Goal: Information Seeking & Learning: Learn about a topic

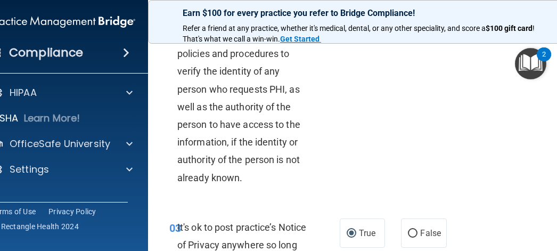
scroll to position [266, 0]
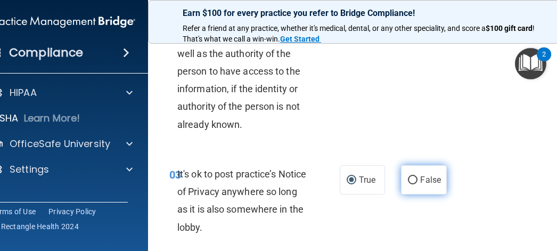
click at [408, 179] on input "False" at bounding box center [413, 180] width 10 height 8
radio input "true"
radio input "false"
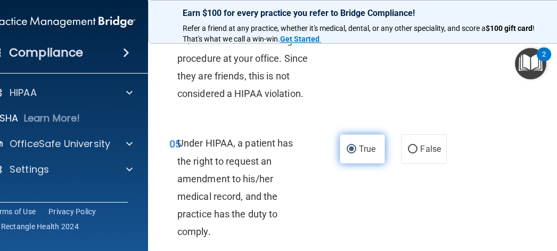
scroll to position [586, 0]
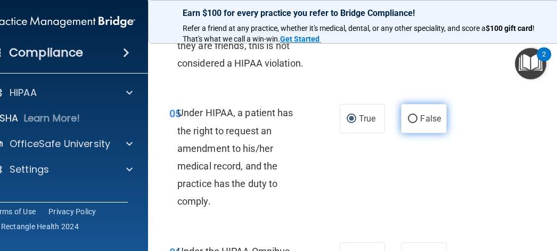
click at [409, 120] on input "False" at bounding box center [413, 119] width 10 height 8
radio input "true"
radio input "false"
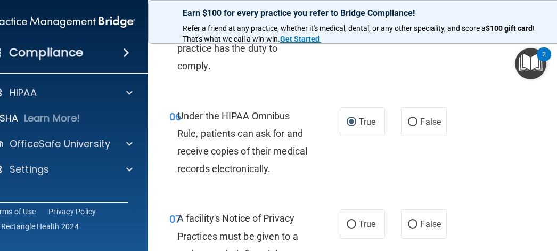
scroll to position [746, 0]
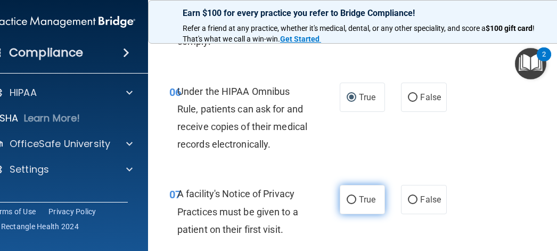
click at [349, 197] on input "True" at bounding box center [352, 200] width 10 height 8
radio input "true"
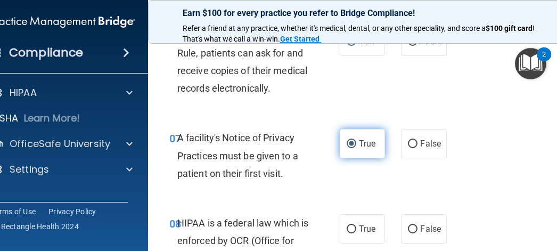
scroll to position [799, 0]
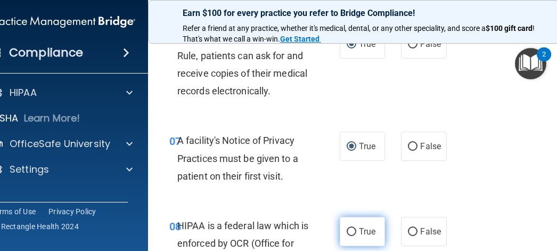
click at [347, 230] on input "True" at bounding box center [352, 232] width 10 height 8
radio input "true"
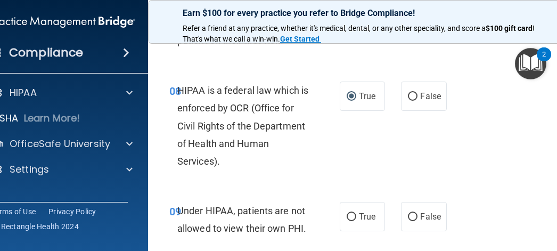
scroll to position [959, 0]
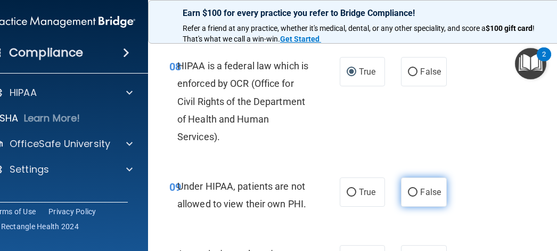
click at [408, 191] on input "False" at bounding box center [413, 193] width 10 height 8
radio input "true"
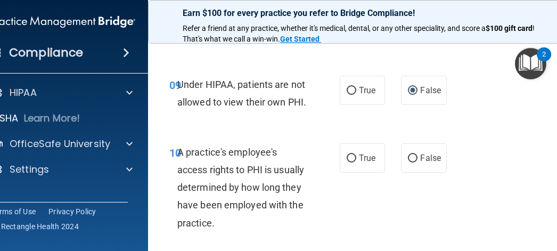
scroll to position [1066, 0]
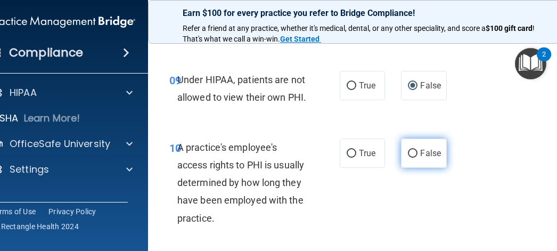
click at [412, 150] on input "False" at bounding box center [413, 154] width 10 height 8
radio input "true"
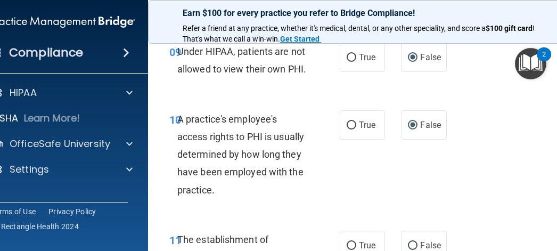
scroll to position [1119, 0]
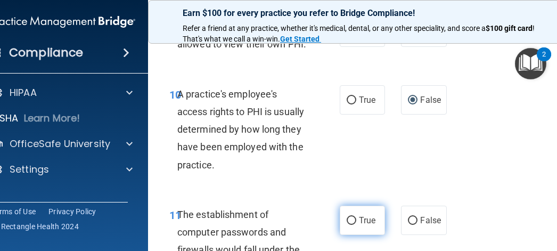
click at [349, 220] on input "True" at bounding box center [352, 221] width 10 height 8
radio input "true"
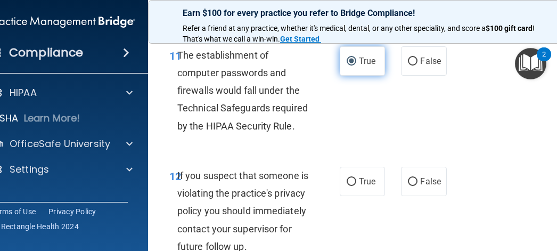
scroll to position [1279, 0]
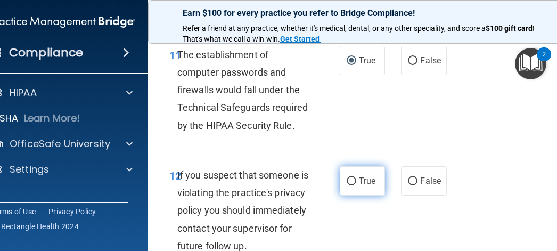
click at [349, 181] on input "True" at bounding box center [352, 181] width 10 height 8
radio input "true"
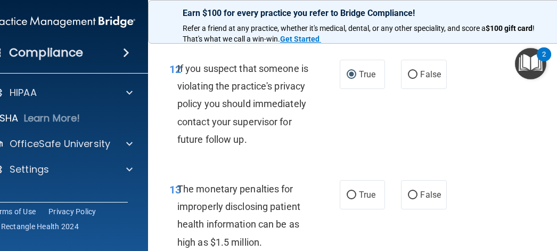
scroll to position [1439, 0]
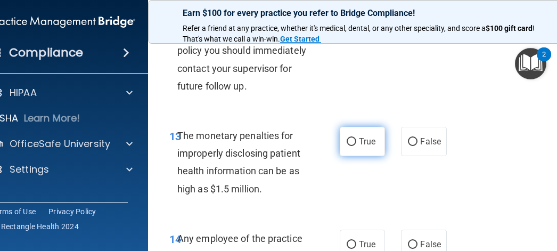
click at [347, 146] on input "True" at bounding box center [352, 142] width 10 height 8
radio input "true"
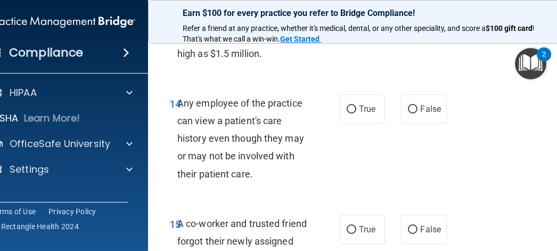
scroll to position [1599, 0]
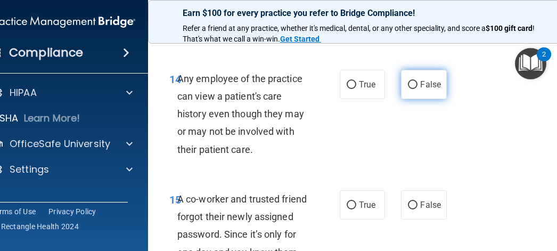
click at [412, 97] on label "False" at bounding box center [423, 84] width 45 height 29
click at [412, 89] on input "False" at bounding box center [413, 85] width 10 height 8
radio input "true"
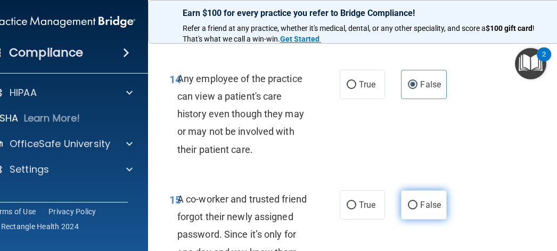
click at [408, 209] on input "False" at bounding box center [413, 205] width 10 height 8
radio input "true"
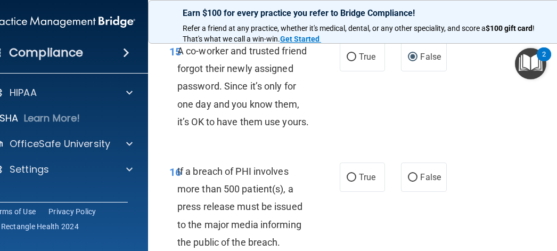
scroll to position [1759, 0]
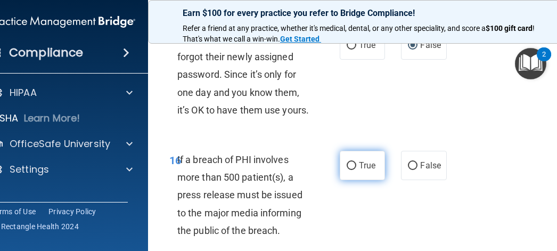
click at [347, 170] on input "True" at bounding box center [352, 166] width 10 height 8
radio input "true"
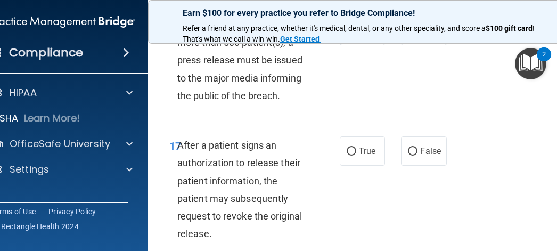
scroll to position [1918, 0]
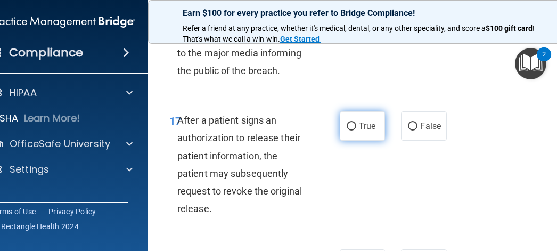
click at [347, 131] on input "True" at bounding box center [352, 127] width 10 height 8
radio input "true"
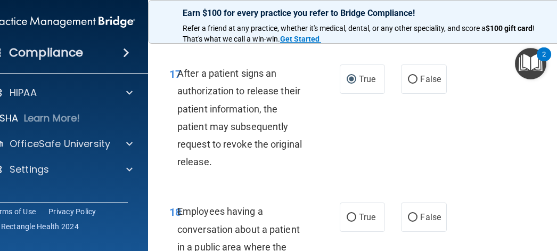
scroll to position [2025, 0]
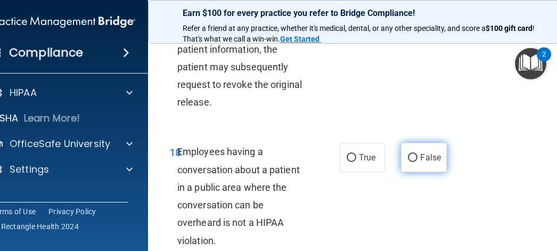
click at [408, 162] on input "False" at bounding box center [413, 158] width 10 height 8
radio input "true"
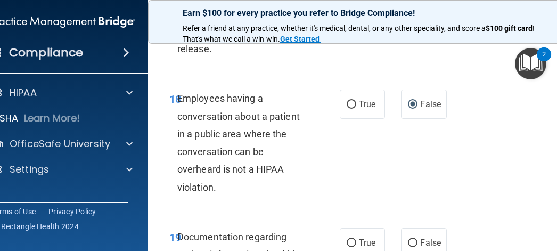
scroll to position [2132, 0]
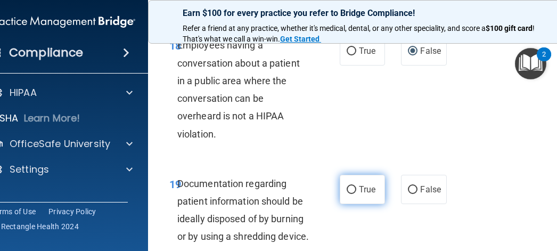
click at [347, 194] on input "True" at bounding box center [352, 190] width 10 height 8
radio input "true"
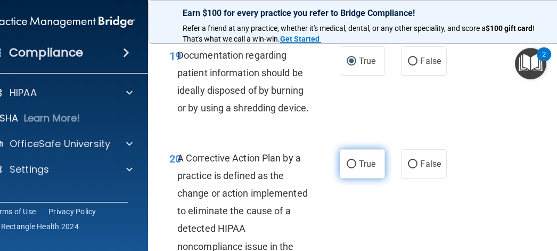
scroll to position [2292, 0]
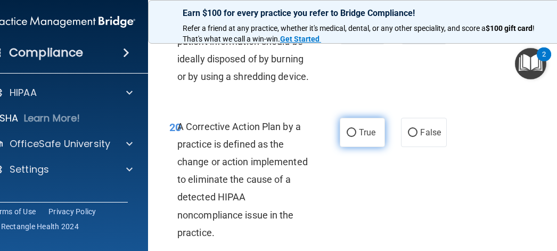
click at [348, 137] on input "True" at bounding box center [352, 133] width 10 height 8
radio input "true"
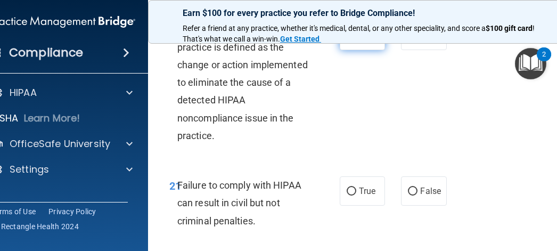
scroll to position [2398, 0]
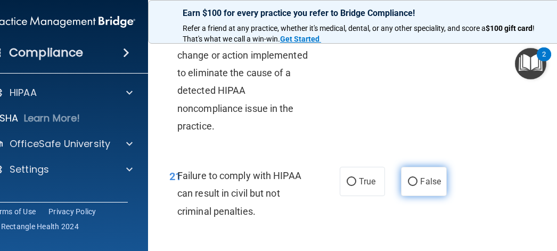
click at [408, 186] on input "False" at bounding box center [413, 182] width 10 height 8
radio input "true"
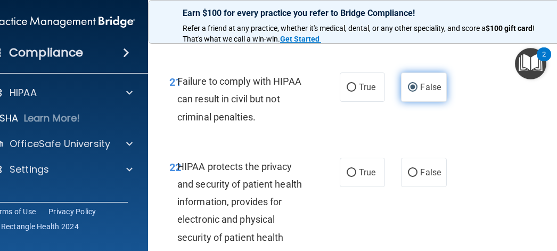
scroll to position [2505, 0]
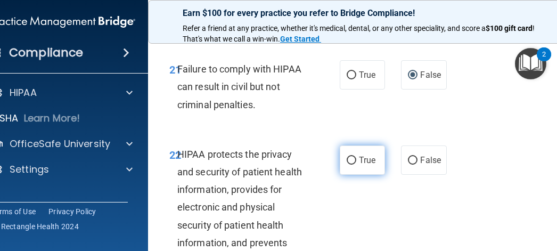
click at [348, 165] on input "True" at bounding box center [352, 161] width 10 height 8
radio input "true"
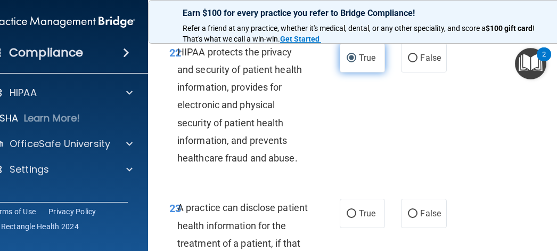
scroll to position [2665, 0]
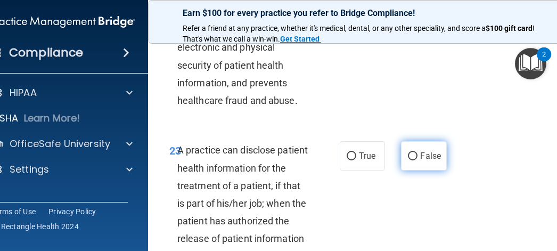
click at [408, 160] on input "False" at bounding box center [413, 156] width 10 height 8
radio input "true"
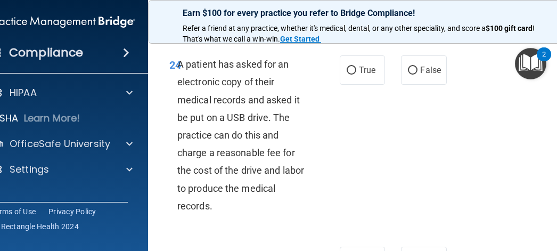
scroll to position [2931, 0]
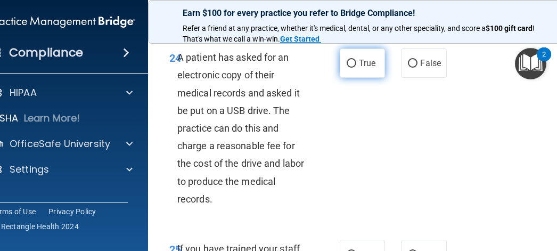
click at [347, 68] on input "True" at bounding box center [352, 64] width 10 height 8
radio input "true"
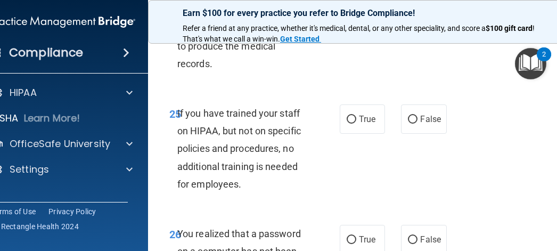
scroll to position [3091, 0]
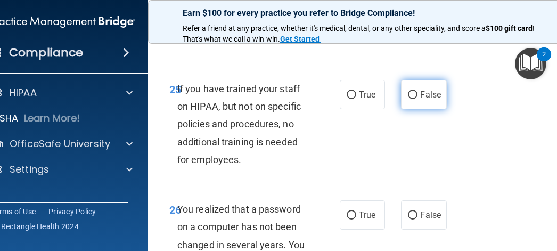
click at [408, 99] on input "False" at bounding box center [413, 95] width 10 height 8
radio input "true"
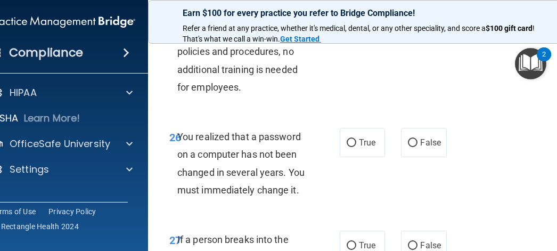
scroll to position [3197, 0]
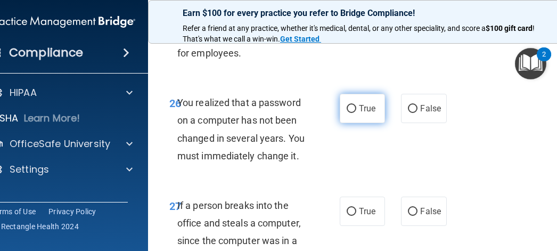
click at [347, 113] on input "True" at bounding box center [352, 109] width 10 height 8
radio input "true"
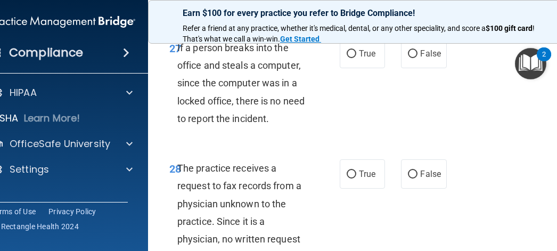
scroll to position [3357, 0]
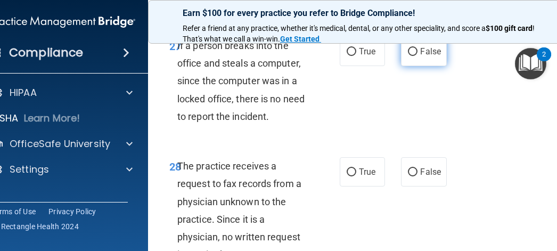
click at [409, 56] on input "False" at bounding box center [413, 52] width 10 height 8
radio input "true"
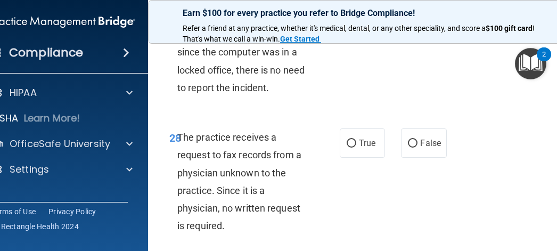
scroll to position [3411, 0]
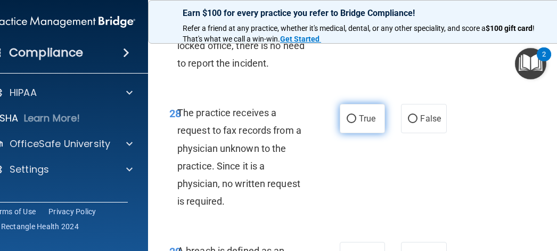
click at [348, 123] on input "True" at bounding box center [352, 119] width 10 height 8
radio input "true"
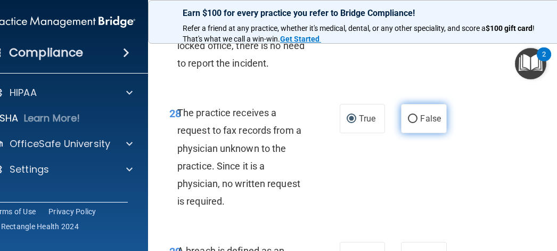
click at [409, 123] on input "False" at bounding box center [413, 119] width 10 height 8
radio input "true"
radio input "false"
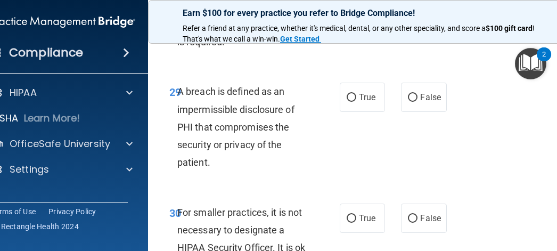
scroll to position [3570, 0]
click at [349, 101] on input "True" at bounding box center [352, 97] width 10 height 8
radio input "true"
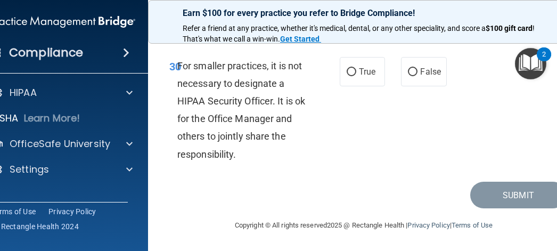
scroll to position [3784, 0]
click at [408, 76] on input "False" at bounding box center [413, 72] width 10 height 8
radio input "true"
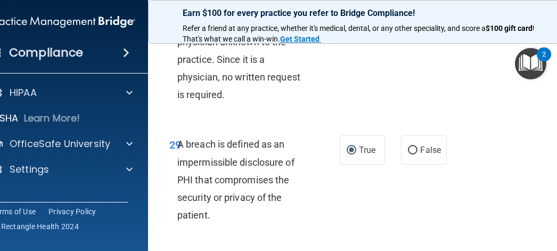
scroll to position [3787, 0]
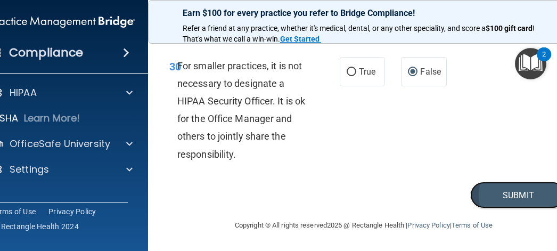
click at [523, 187] on button "Submit" at bounding box center [519, 195] width 96 height 27
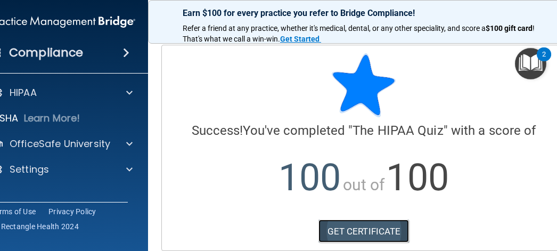
click at [383, 228] on link "GET CERTIFICATE" at bounding box center [364, 231] width 91 height 23
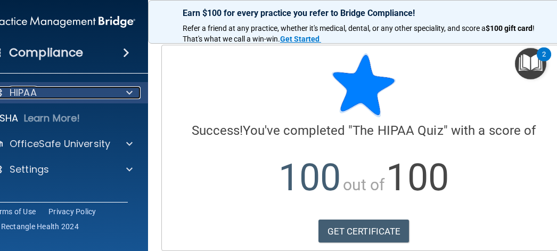
click at [98, 92] on div "HIPAA" at bounding box center [48, 92] width 132 height 13
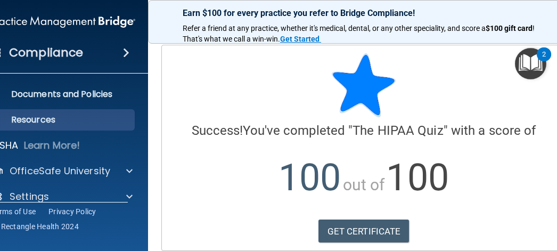
scroll to position [38, 0]
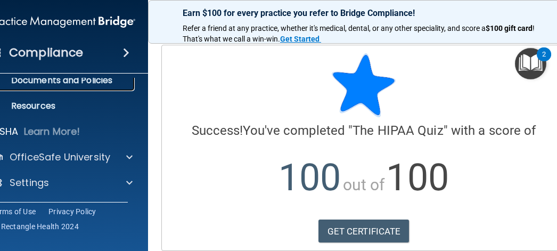
click at [90, 79] on p "Documents and Policies" at bounding box center [57, 80] width 145 height 11
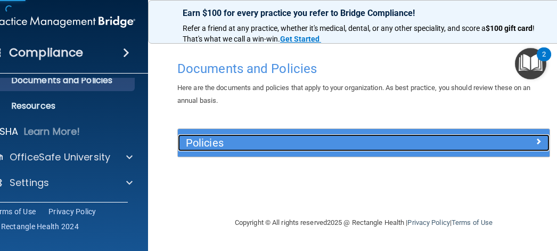
click at [260, 139] on h5 "Policies" at bounding box center [317, 143] width 263 height 12
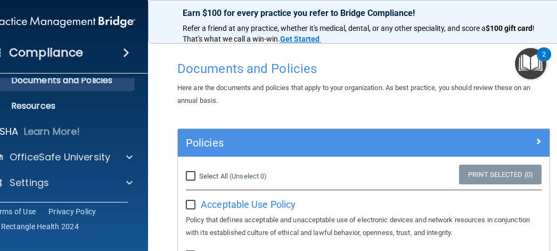
drag, startPoint x: 555, startPoint y: 246, endPoint x: 652, endPoint y: 272, distance: 100.4
click at [557, 250] on html "Compliance HIPAA Documents and Policies Report an Incident Business Associates …" at bounding box center [278, 125] width 557 height 251
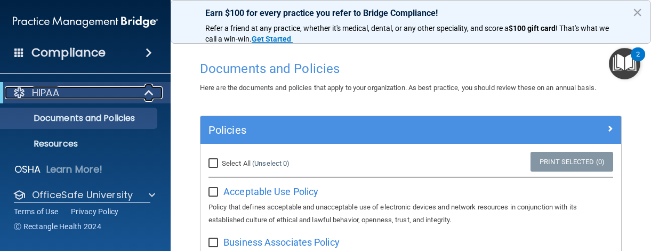
click at [150, 93] on span at bounding box center [149, 92] width 9 height 13
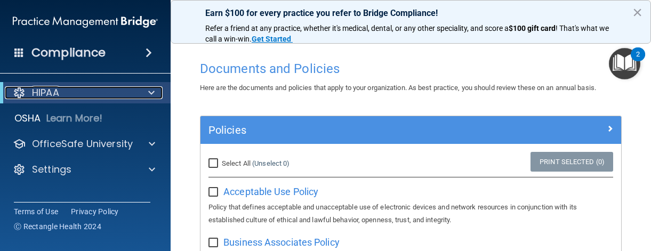
click at [96, 90] on div "HIPAA" at bounding box center [71, 92] width 132 height 13
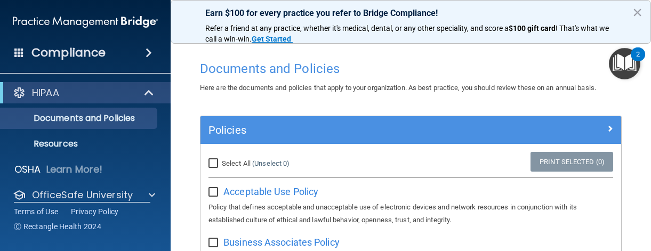
click at [121, 46] on div "Compliance" at bounding box center [85, 52] width 171 height 23
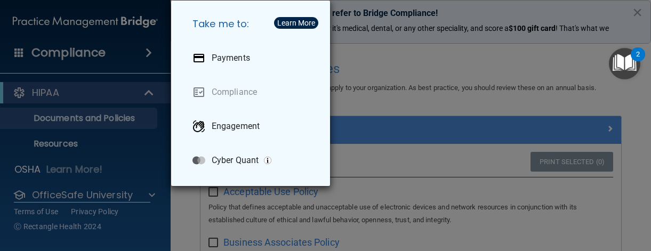
click at [128, 51] on div "Take me to: Payments Compliance Engagement Cyber Quant" at bounding box center [325, 125] width 651 height 251
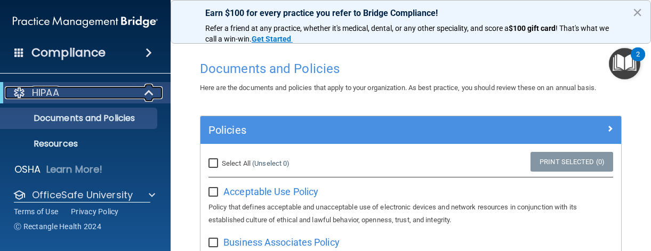
click at [120, 88] on div "HIPAA" at bounding box center [71, 92] width 132 height 13
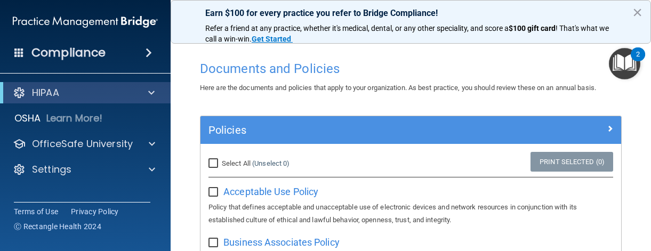
click at [110, 83] on div "HIPAA" at bounding box center [85, 92] width 171 height 21
click at [110, 96] on div "HIPAA" at bounding box center [71, 92] width 132 height 13
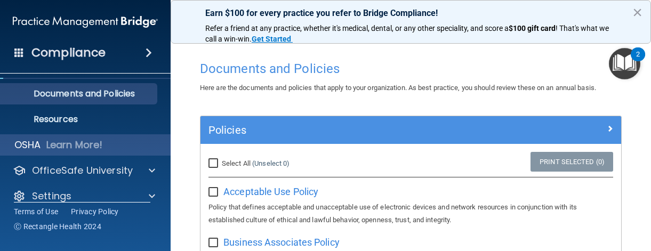
scroll to position [38, 0]
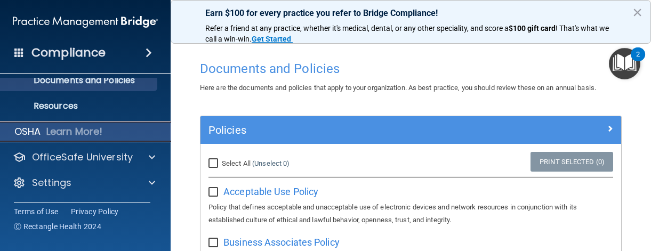
click at [76, 129] on p "Learn More!" at bounding box center [74, 131] width 56 height 13
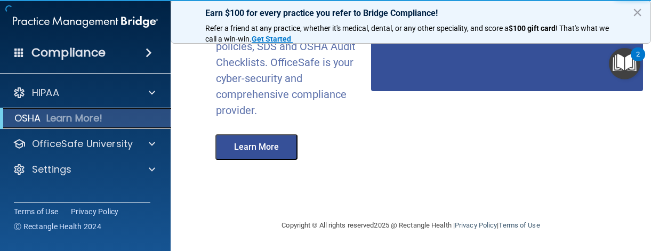
scroll to position [133, 0]
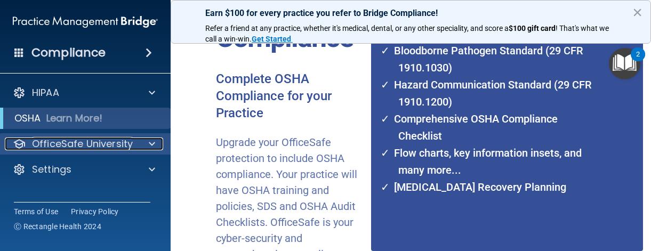
click at [90, 143] on p "OfficeSafe University" at bounding box center [82, 143] width 101 height 13
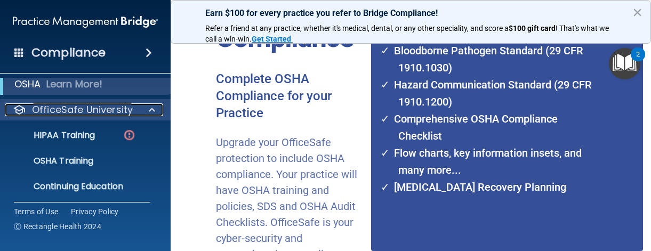
scroll to position [53, 0]
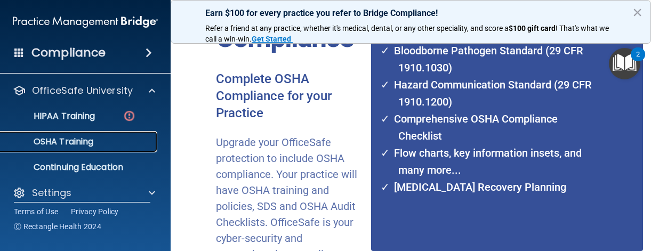
click at [62, 137] on p "OSHA Training" at bounding box center [50, 141] width 86 height 11
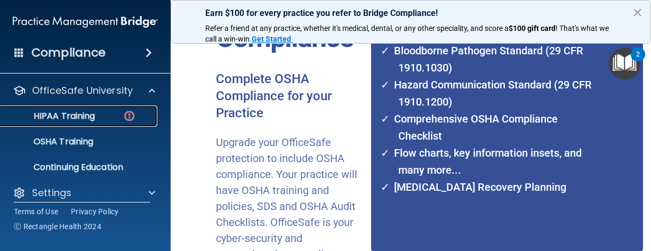
click at [61, 113] on p "HIPAA Training" at bounding box center [51, 116] width 88 height 11
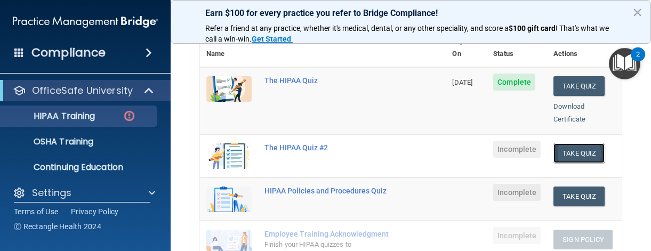
click at [557, 145] on button "Take Quiz" at bounding box center [578, 153] width 51 height 20
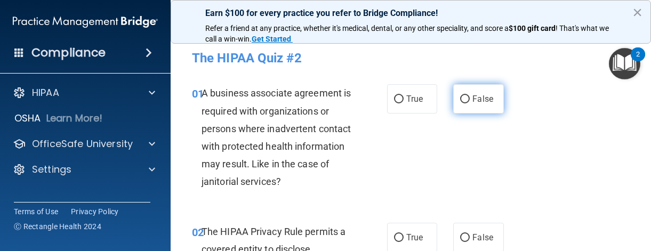
click at [460, 100] on input "False" at bounding box center [465, 99] width 10 height 8
radio input "true"
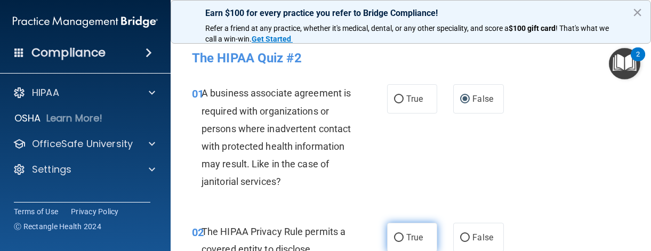
click at [396, 236] on input "True" at bounding box center [399, 238] width 10 height 8
radio input "true"
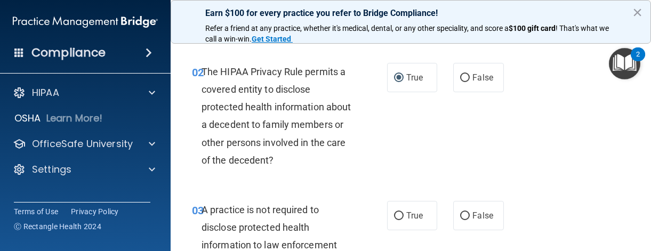
scroll to position [213, 0]
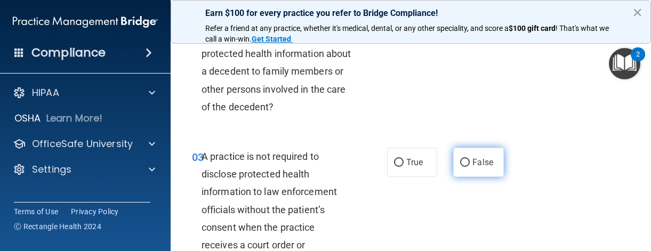
click at [460, 167] on input "False" at bounding box center [465, 163] width 10 height 8
radio input "true"
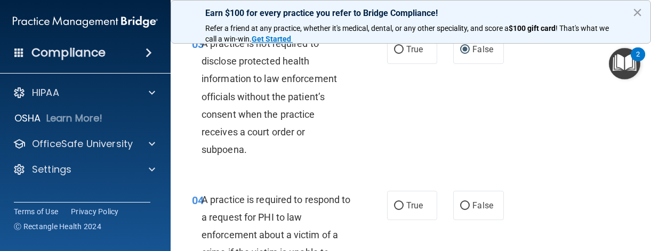
scroll to position [373, 0]
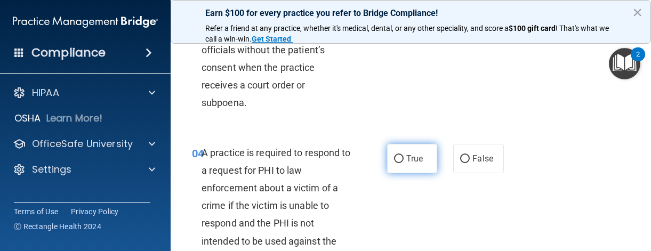
click at [394, 163] on input "True" at bounding box center [399, 159] width 10 height 8
radio input "true"
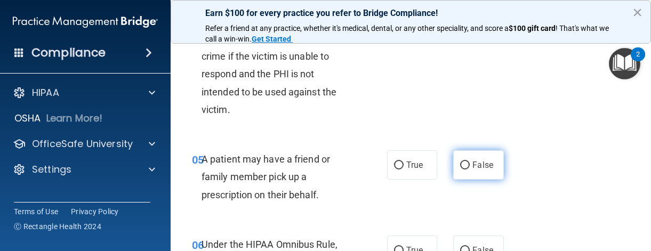
scroll to position [533, 0]
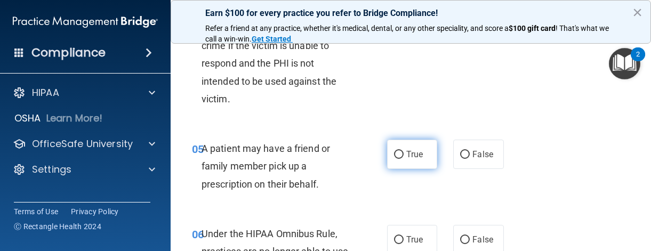
click at [394, 159] on input "True" at bounding box center [399, 155] width 10 height 8
radio input "true"
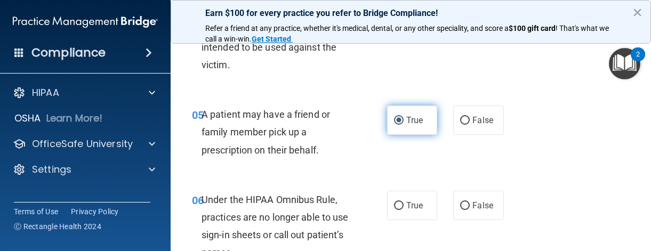
scroll to position [586, 0]
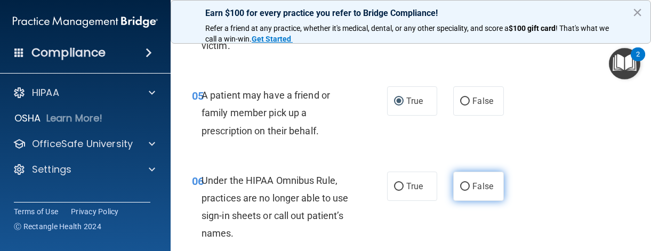
click at [460, 191] on input "False" at bounding box center [465, 187] width 10 height 8
radio input "true"
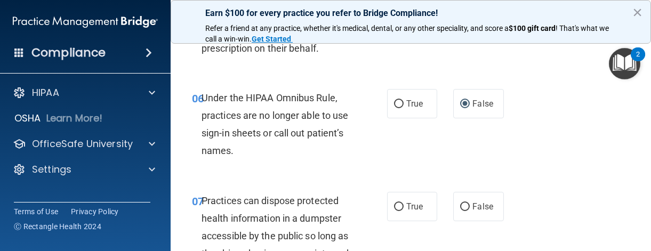
scroll to position [693, 0]
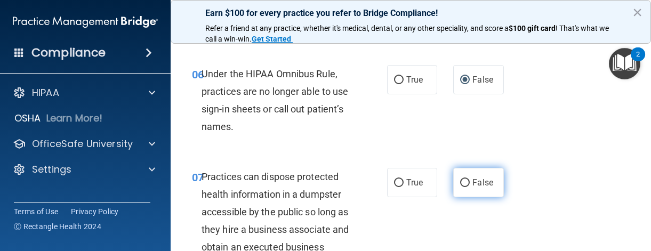
click at [460, 187] on input "False" at bounding box center [465, 183] width 10 height 8
radio input "true"
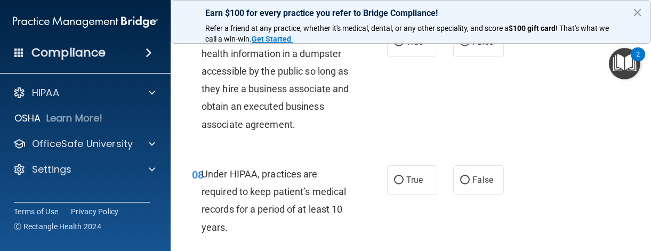
scroll to position [853, 0]
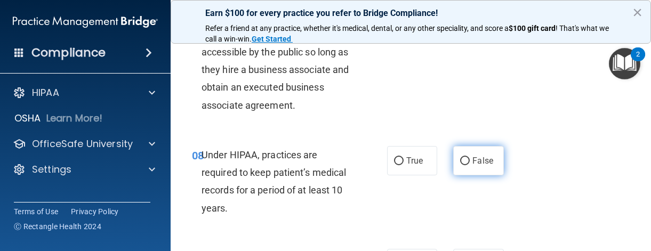
click at [460, 165] on input "False" at bounding box center [465, 161] width 10 height 8
radio input "true"
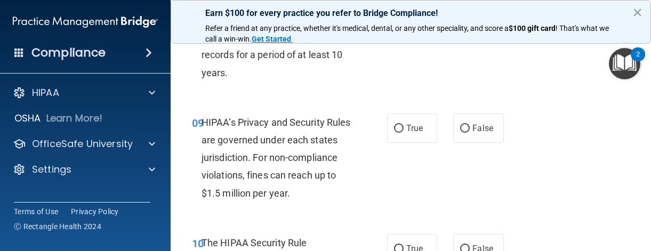
scroll to position [1013, 0]
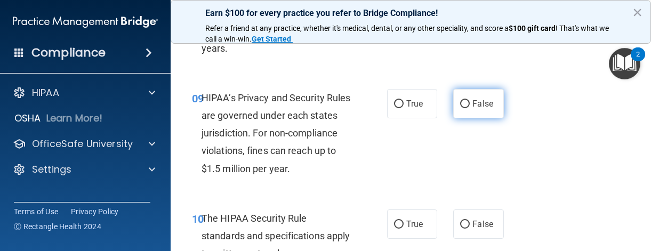
click at [460, 108] on input "False" at bounding box center [465, 104] width 10 height 8
radio input "true"
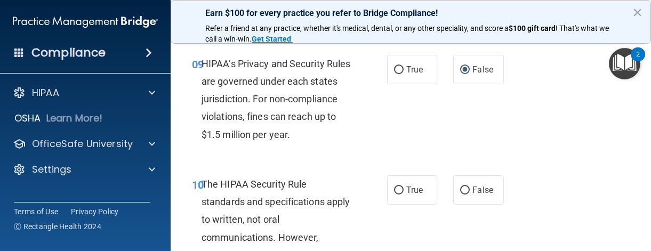
scroll to position [1066, 0]
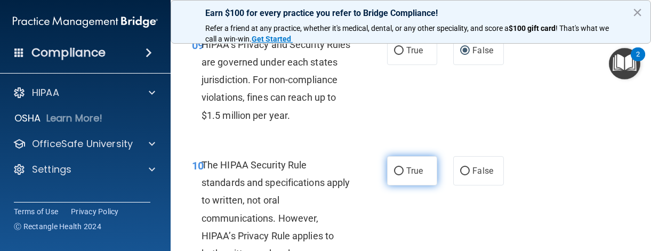
click at [394, 175] on input "True" at bounding box center [399, 171] width 10 height 8
radio input "true"
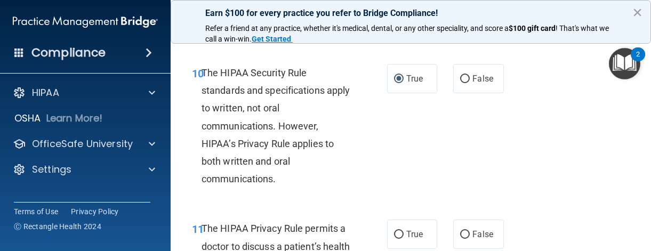
scroll to position [1172, 0]
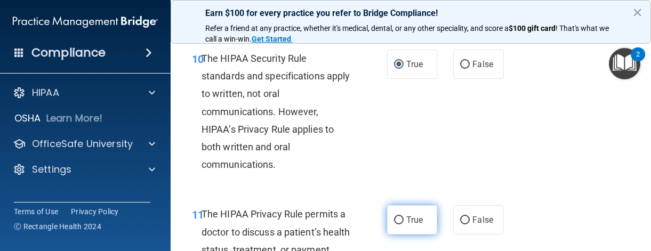
click at [395, 224] on input "True" at bounding box center [399, 220] width 10 height 8
radio input "true"
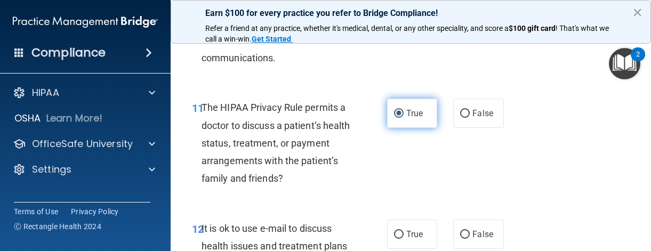
scroll to position [1332, 0]
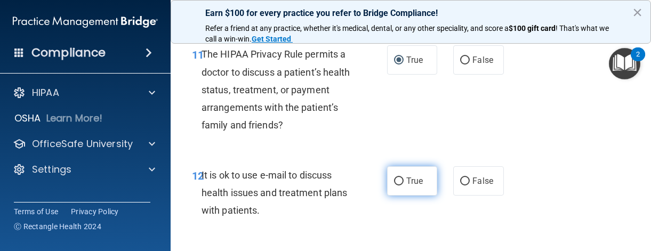
click at [395, 185] on input "True" at bounding box center [399, 181] width 10 height 8
radio input "true"
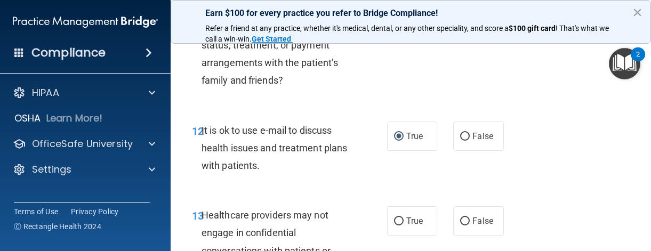
scroll to position [1439, 0]
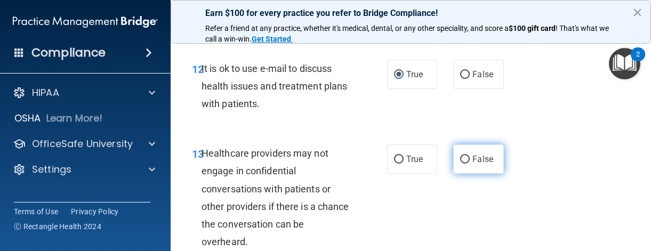
click at [462, 164] on input "False" at bounding box center [465, 160] width 10 height 8
radio input "true"
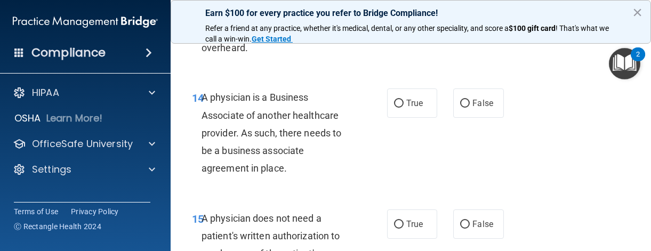
scroll to position [1652, 0]
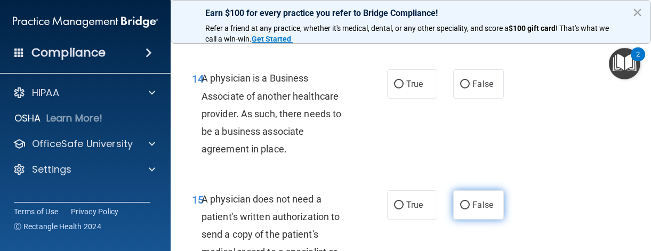
click at [462, 209] on input "False" at bounding box center [465, 205] width 10 height 8
radio input "true"
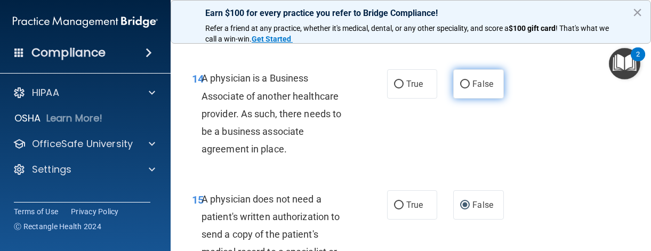
click at [463, 88] on input "False" at bounding box center [465, 84] width 10 height 8
radio input "true"
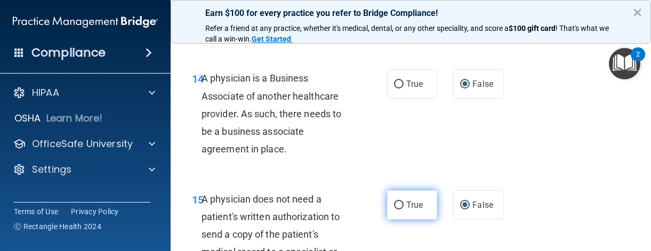
click at [396, 209] on input "True" at bounding box center [399, 205] width 10 height 8
radio input "true"
radio input "false"
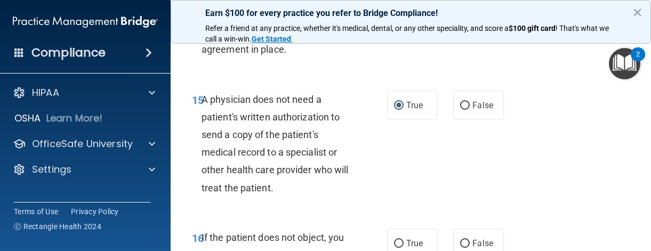
scroll to position [1812, 0]
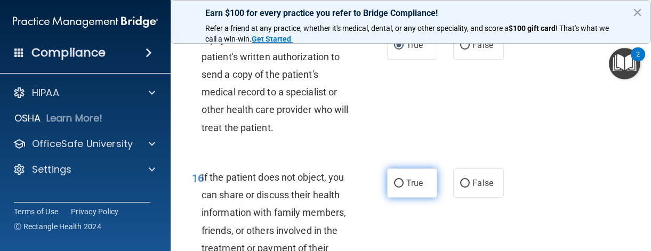
click at [394, 188] on input "True" at bounding box center [399, 184] width 10 height 8
radio input "true"
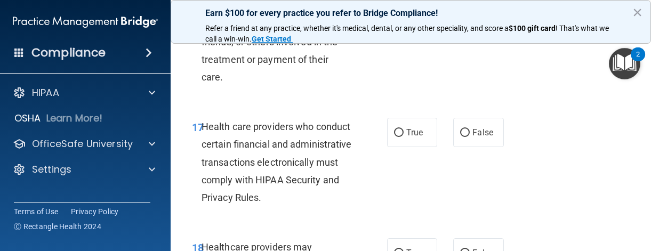
scroll to position [2025, 0]
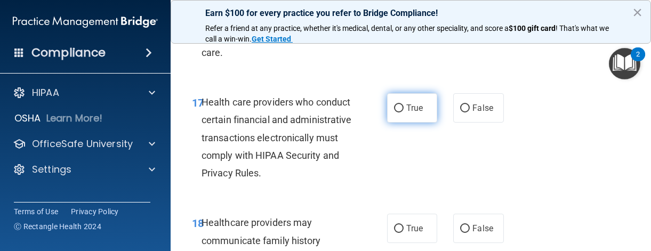
click at [394, 112] on input "True" at bounding box center [399, 108] width 10 height 8
radio input "true"
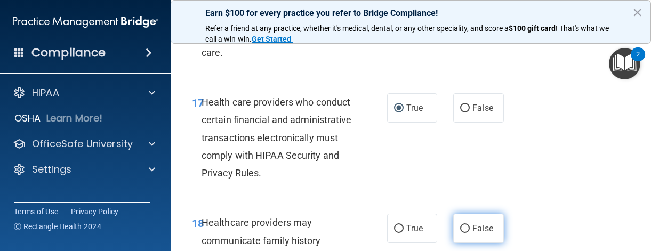
click at [460, 233] on input "False" at bounding box center [465, 229] width 10 height 8
radio input "true"
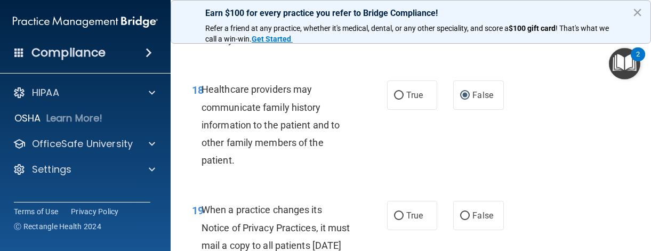
scroll to position [2185, 0]
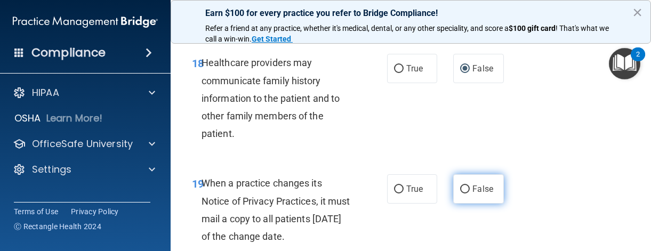
click at [460, 193] on input "False" at bounding box center [465, 189] width 10 height 8
radio input "true"
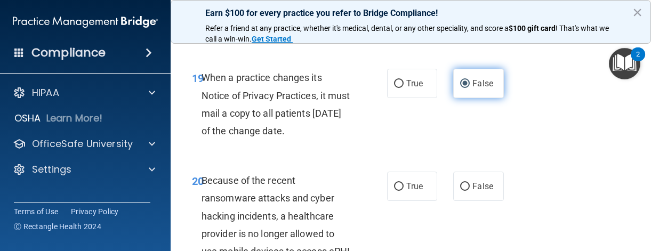
scroll to position [2292, 0]
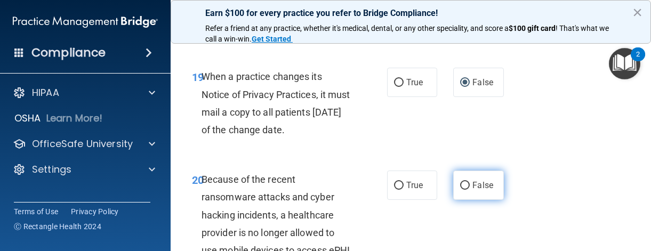
click at [460, 190] on input "False" at bounding box center [465, 186] width 10 height 8
radio input "true"
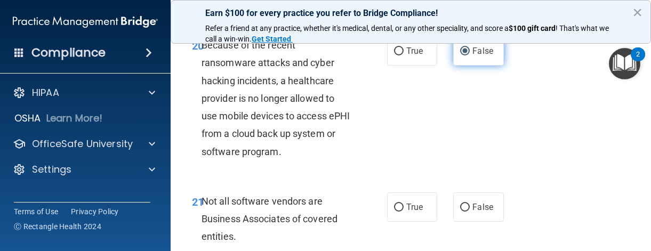
scroll to position [2451, 0]
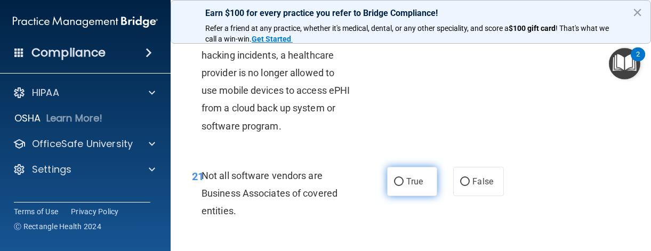
click at [394, 186] on input "True" at bounding box center [399, 182] width 10 height 8
radio input "true"
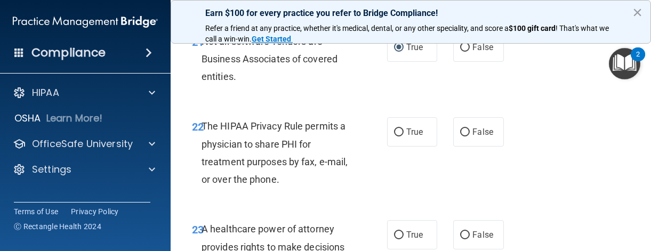
scroll to position [2611, 0]
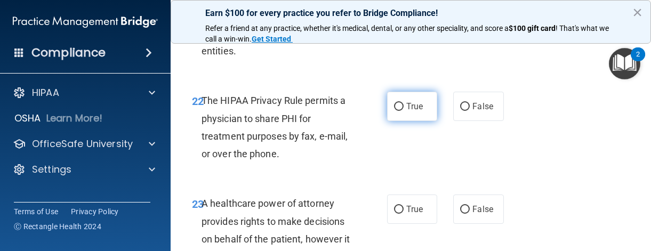
click at [394, 111] on input "True" at bounding box center [399, 107] width 10 height 8
radio input "true"
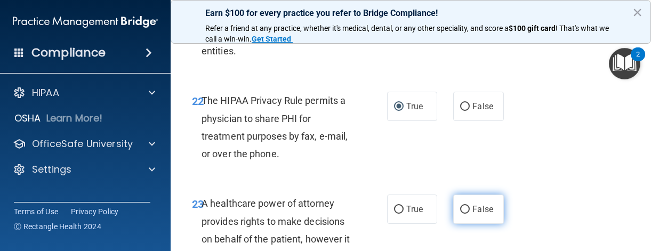
click at [460, 214] on input "False" at bounding box center [465, 210] width 10 height 8
radio input "true"
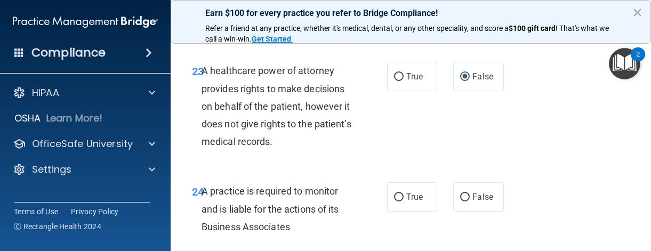
scroll to position [2824, 0]
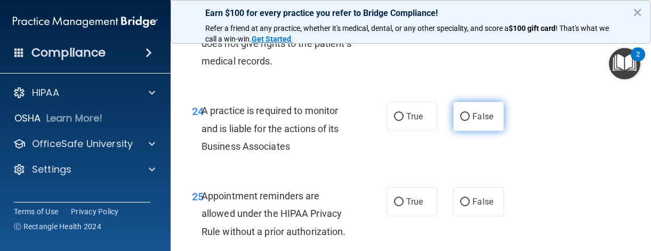
click at [460, 121] on input "False" at bounding box center [465, 117] width 10 height 8
radio input "true"
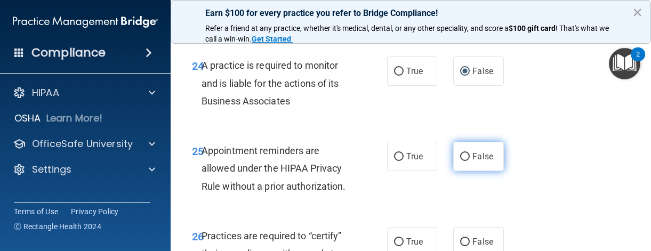
scroll to position [2878, 0]
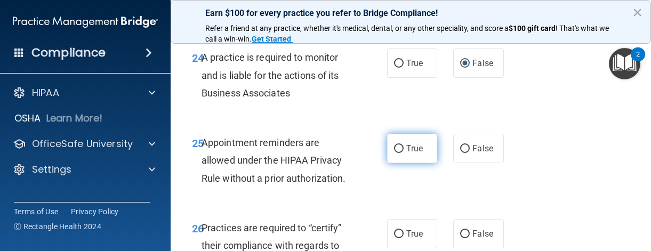
click at [398, 153] on input "True" at bounding box center [399, 149] width 10 height 8
radio input "true"
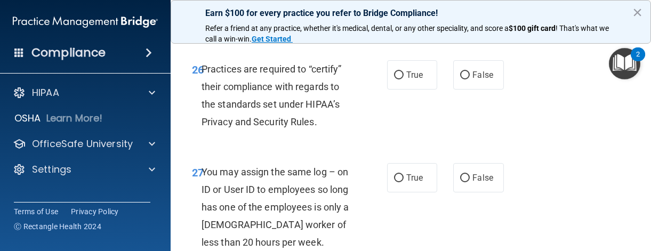
scroll to position [3038, 0]
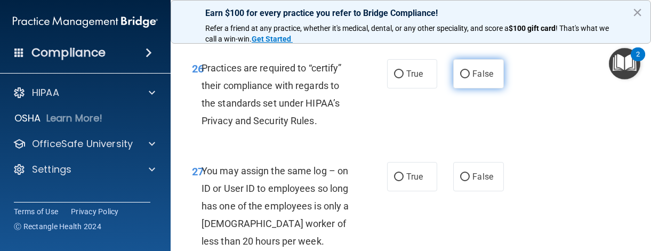
click at [463, 78] on input "False" at bounding box center [465, 74] width 10 height 8
radio input "true"
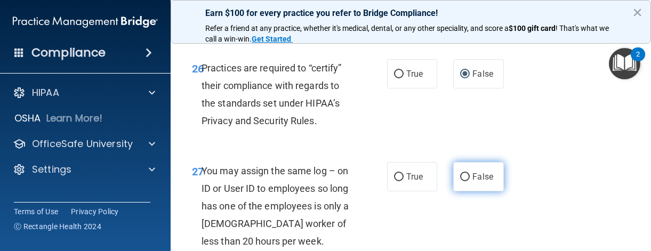
click at [460, 181] on input "False" at bounding box center [465, 177] width 10 height 8
radio input "true"
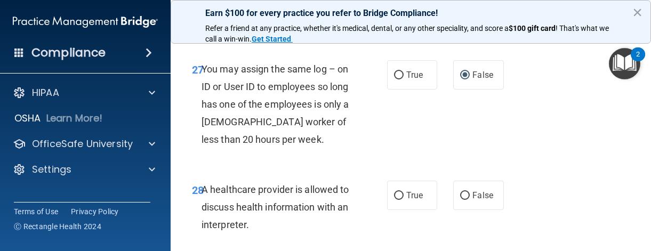
scroll to position [3144, 0]
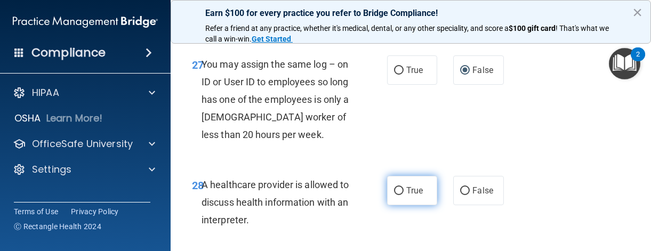
click at [394, 195] on input "True" at bounding box center [399, 191] width 10 height 8
radio input "true"
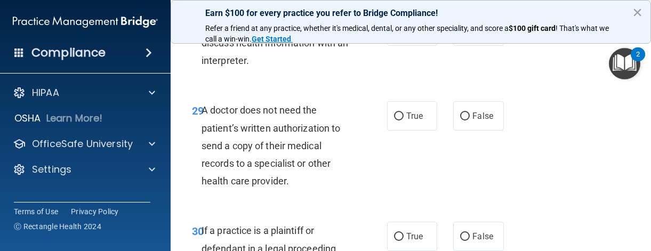
scroll to position [3304, 0]
click at [396, 120] on input "True" at bounding box center [399, 116] width 10 height 8
radio input "true"
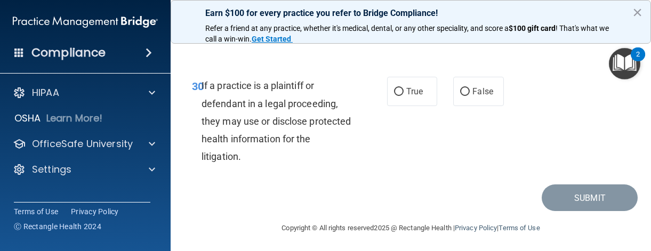
scroll to position [3487, 0]
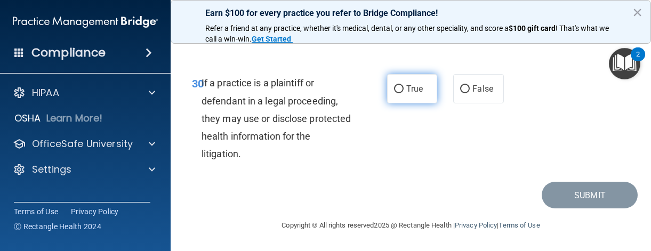
click at [394, 87] on input "True" at bounding box center [399, 89] width 10 height 8
radio input "true"
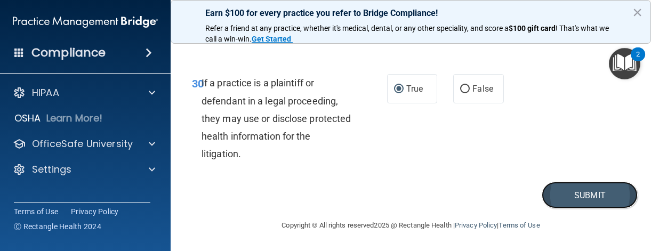
click at [557, 187] on button "Submit" at bounding box center [589, 195] width 96 height 27
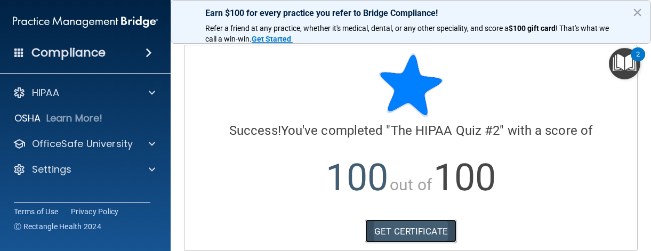
click at [436, 236] on link "GET CERTIFICATE" at bounding box center [410, 231] width 91 height 23
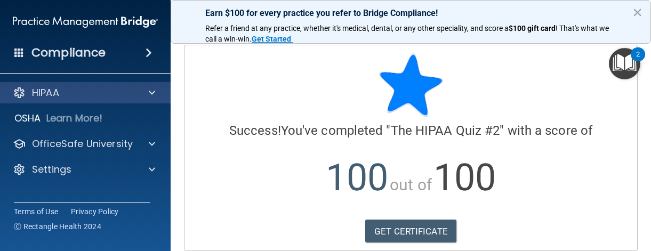
click at [118, 83] on div "HIPAA" at bounding box center [85, 92] width 171 height 21
click at [164, 91] on div "HIPAA" at bounding box center [85, 92] width 171 height 21
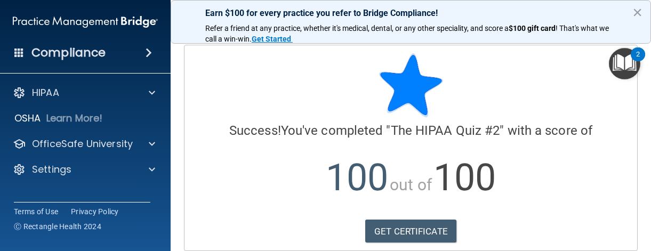
scroll to position [107, 0]
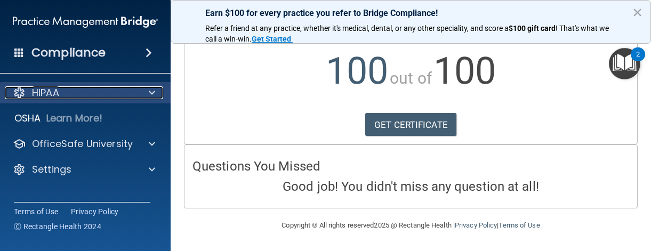
click at [154, 91] on span at bounding box center [152, 92] width 6 height 13
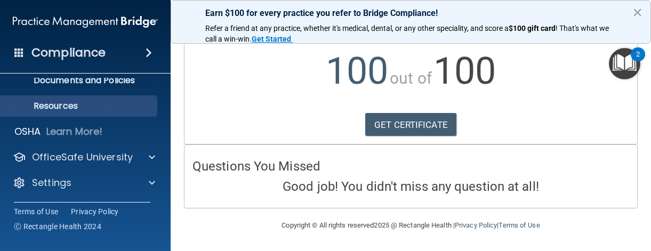
scroll to position [0, 0]
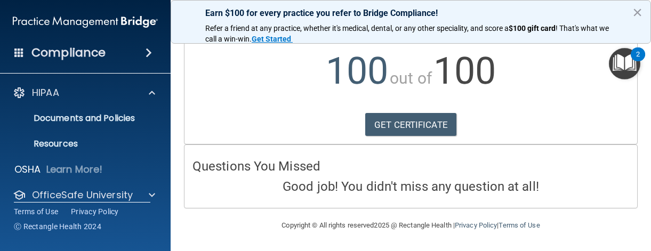
click at [151, 53] on span at bounding box center [148, 52] width 6 height 13
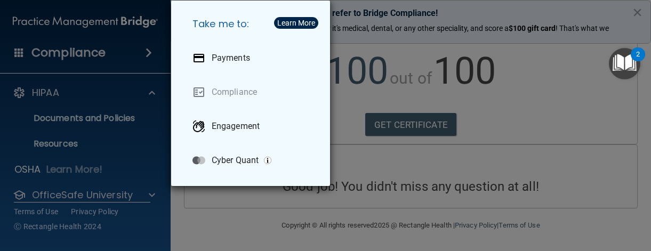
click at [546, 78] on div "Take me to: Payments Compliance Engagement Cyber Quant" at bounding box center [325, 125] width 651 height 251
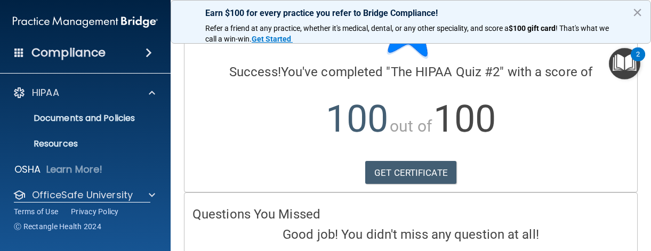
scroll to position [107, 0]
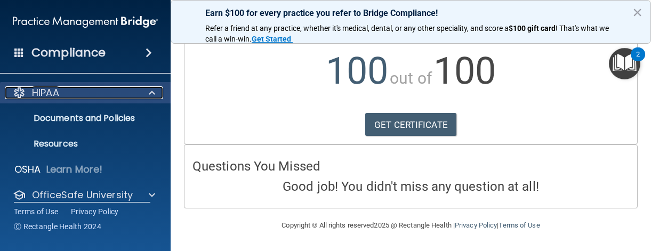
click at [153, 91] on span at bounding box center [152, 92] width 6 height 13
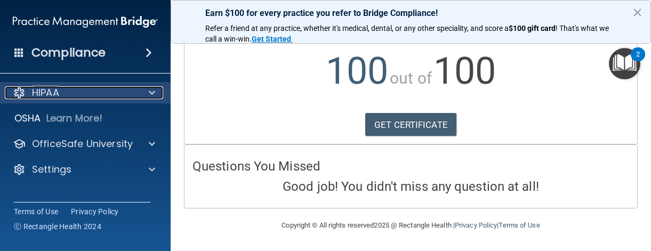
click at [153, 91] on span at bounding box center [152, 92] width 6 height 13
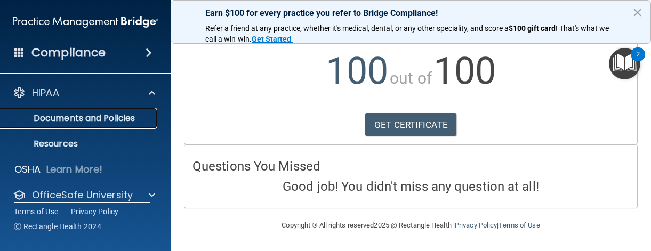
click at [114, 118] on p "Documents and Policies" at bounding box center [79, 118] width 145 height 11
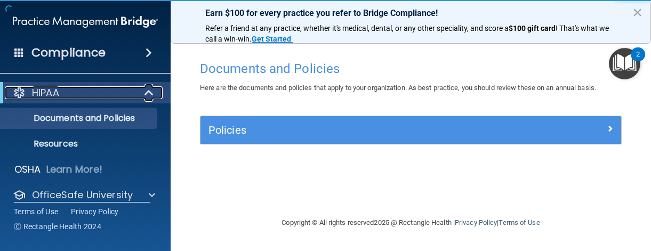
click at [143, 91] on div at bounding box center [149, 92] width 26 height 13
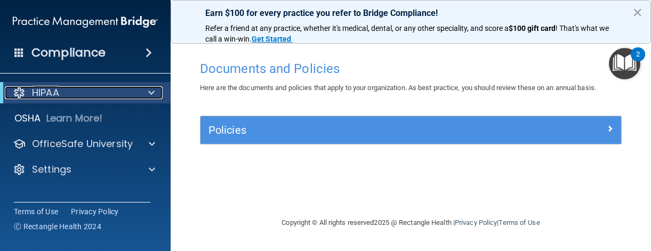
click at [133, 97] on div "HIPAA" at bounding box center [71, 92] width 132 height 13
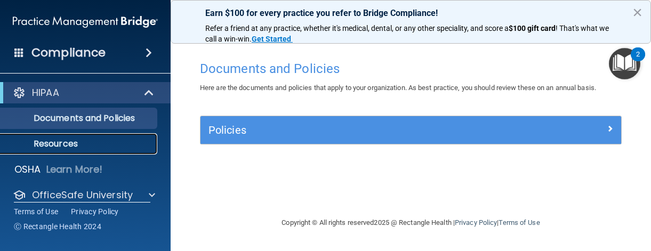
click at [66, 140] on p "Resources" at bounding box center [79, 144] width 145 height 11
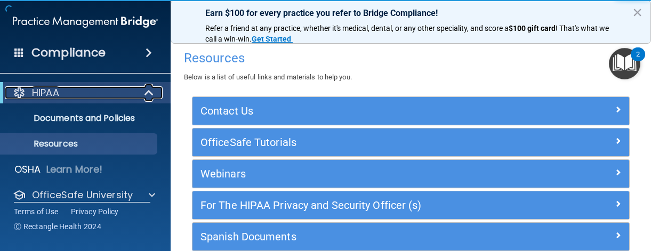
click at [145, 89] on span at bounding box center [149, 92] width 9 height 13
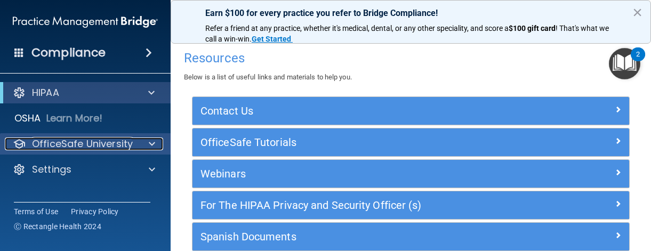
click at [150, 140] on span at bounding box center [152, 143] width 6 height 13
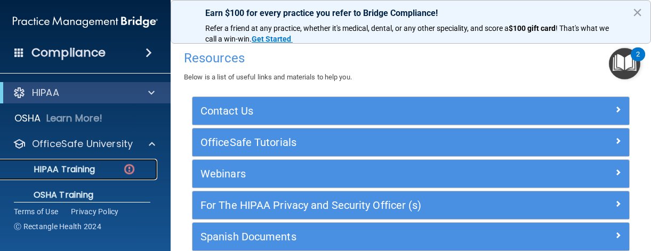
click at [80, 170] on p "HIPAA Training" at bounding box center [51, 169] width 88 height 11
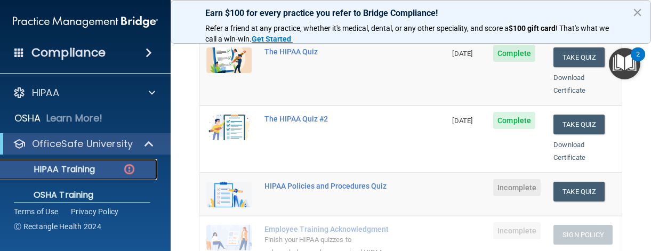
scroll to position [160, 0]
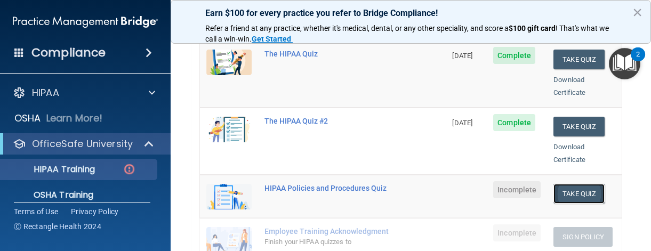
click at [557, 184] on button "Take Quiz" at bounding box center [578, 194] width 51 height 20
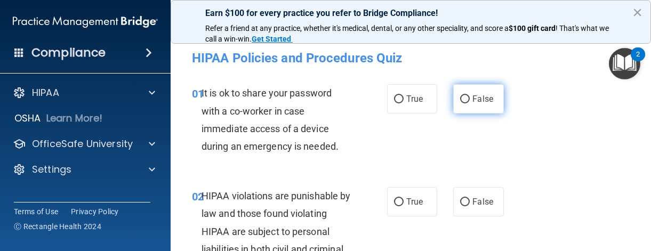
click at [463, 95] on input "False" at bounding box center [465, 99] width 10 height 8
radio input "true"
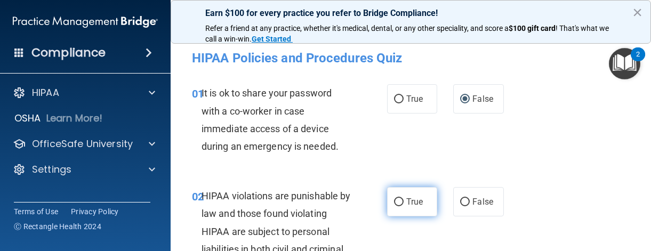
click at [394, 198] on input "True" at bounding box center [399, 202] width 10 height 8
radio input "true"
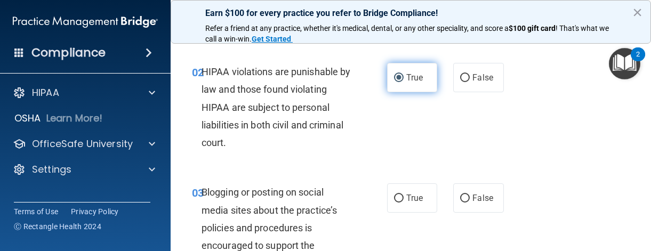
scroll to position [160, 0]
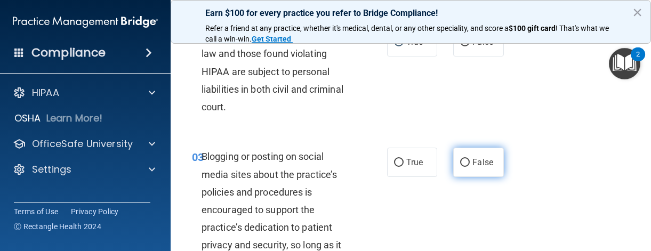
click at [460, 164] on input "False" at bounding box center [465, 163] width 10 height 8
radio input "true"
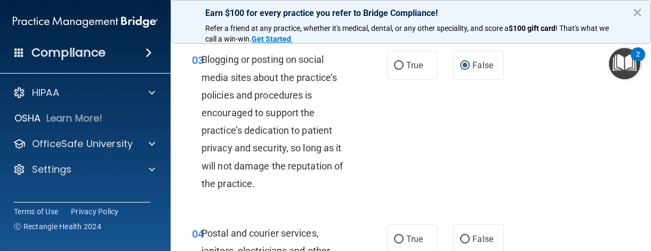
scroll to position [266, 0]
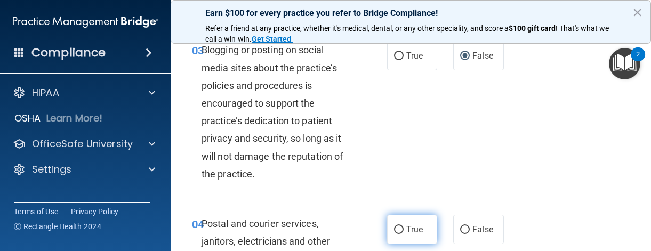
click at [395, 231] on input "True" at bounding box center [399, 230] width 10 height 8
radio input "true"
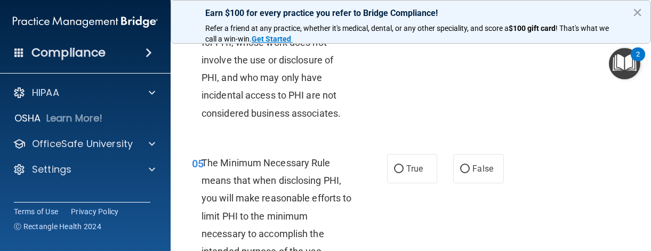
scroll to position [533, 0]
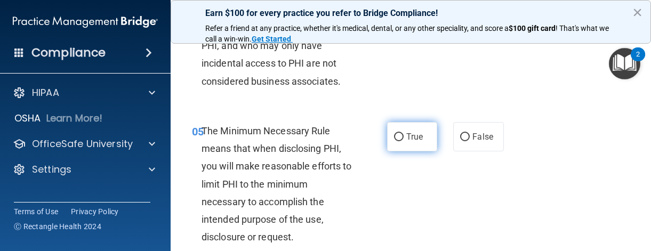
click at [396, 137] on input "True" at bounding box center [399, 137] width 10 height 8
radio input "true"
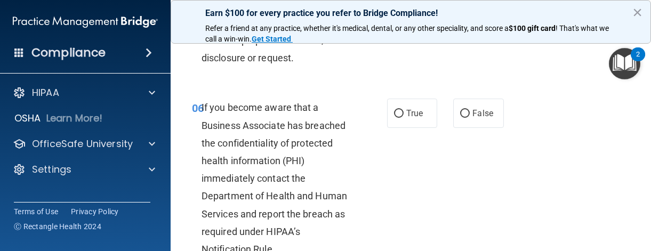
scroll to position [693, 0]
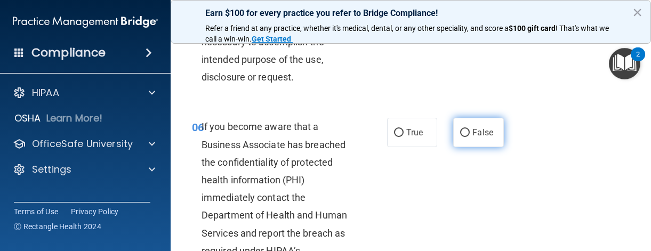
click at [463, 132] on input "False" at bounding box center [465, 133] width 10 height 8
radio input "true"
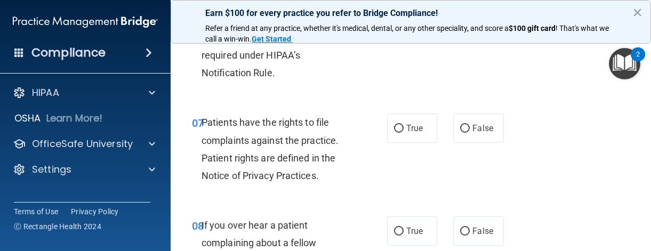
scroll to position [906, 0]
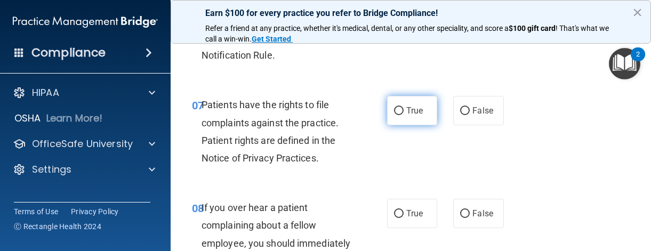
click at [394, 110] on input "True" at bounding box center [399, 111] width 10 height 8
radio input "true"
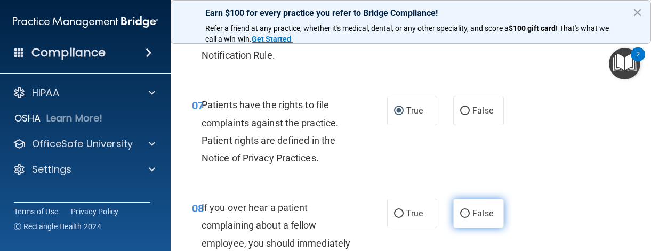
click at [460, 210] on input "False" at bounding box center [465, 214] width 10 height 8
radio input "true"
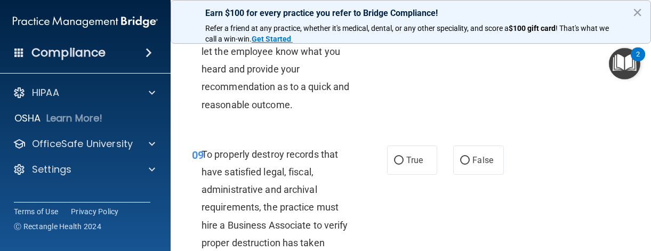
scroll to position [1119, 0]
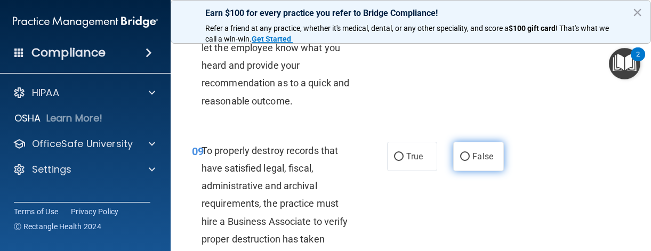
click at [462, 153] on input "False" at bounding box center [465, 157] width 10 height 8
radio input "true"
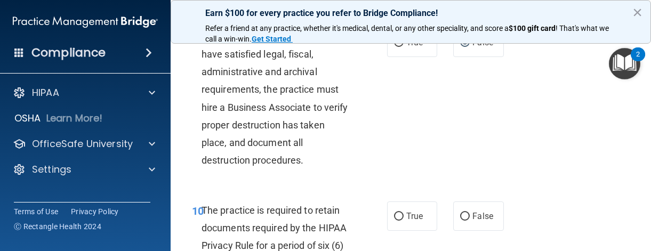
scroll to position [1279, 0]
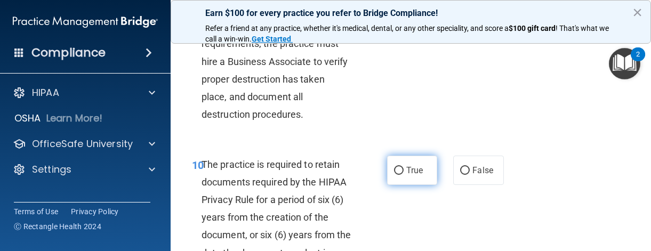
click at [396, 169] on input "True" at bounding box center [399, 171] width 10 height 8
radio input "true"
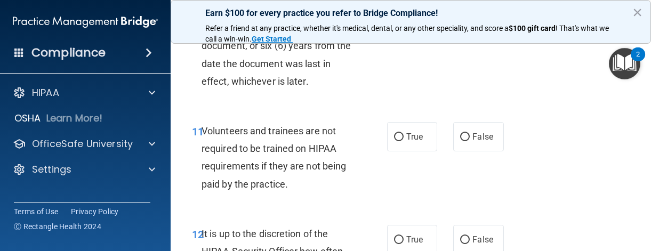
scroll to position [1492, 0]
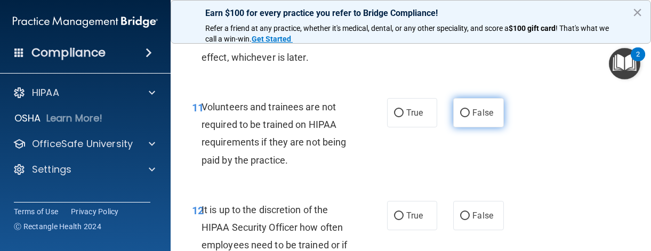
click at [462, 113] on input "False" at bounding box center [465, 113] width 10 height 8
radio input "true"
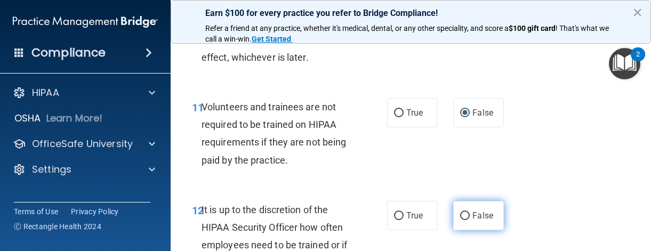
click at [460, 216] on input "False" at bounding box center [465, 216] width 10 height 8
radio input "true"
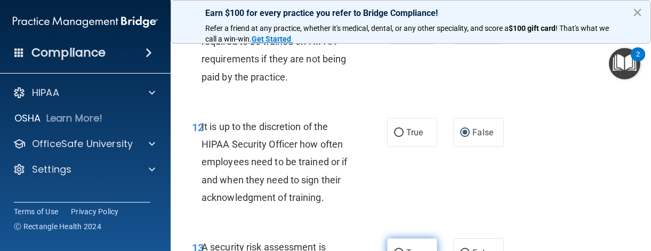
scroll to position [1599, 0]
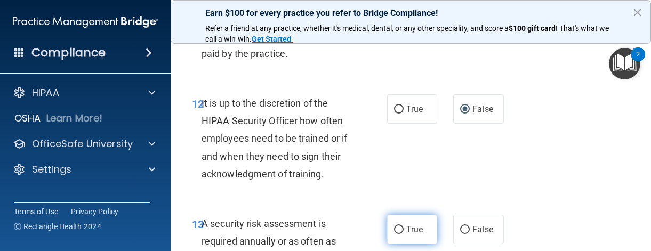
click at [396, 228] on input "True" at bounding box center [399, 230] width 10 height 8
radio input "true"
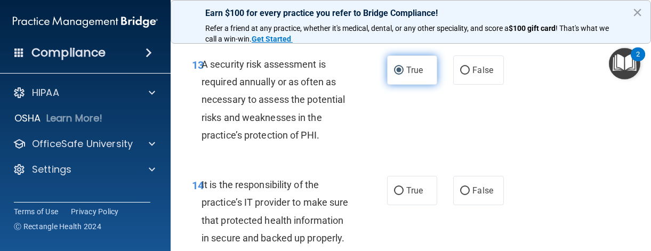
scroll to position [1759, 0]
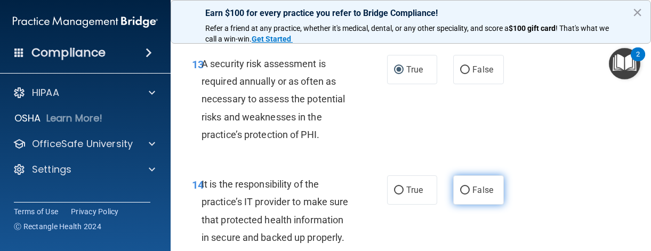
click at [462, 189] on input "False" at bounding box center [465, 191] width 10 height 8
radio input "true"
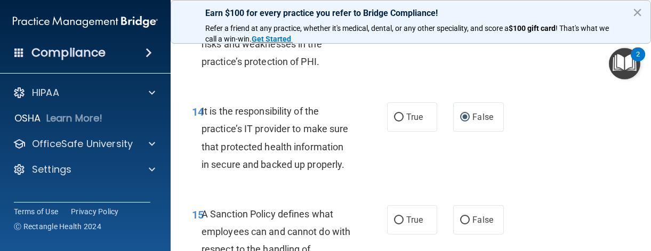
scroll to position [1865, 0]
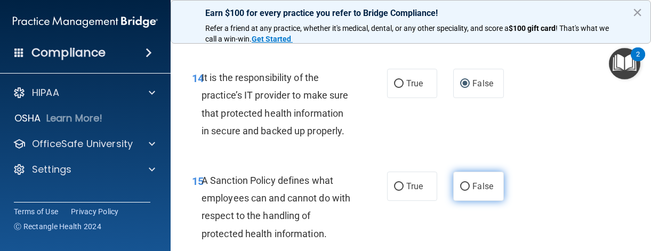
click at [460, 191] on input "False" at bounding box center [465, 187] width 10 height 8
radio input "true"
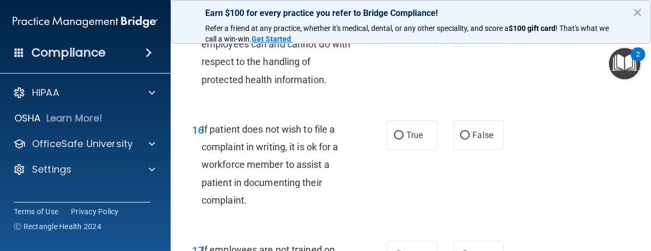
scroll to position [2025, 0]
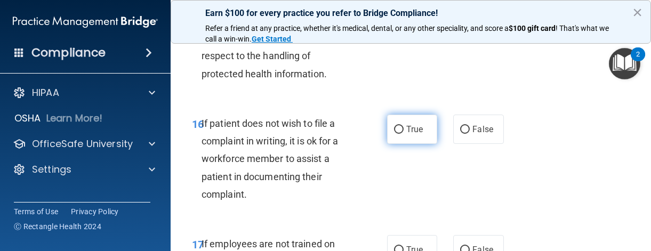
click at [394, 134] on input "True" at bounding box center [399, 130] width 10 height 8
radio input "true"
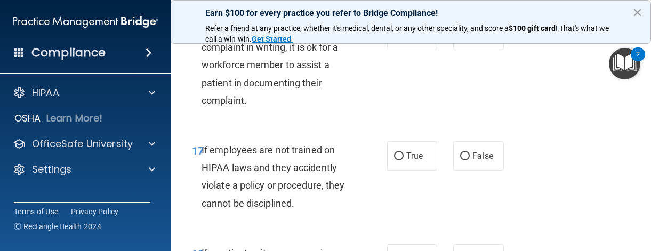
scroll to position [2132, 0]
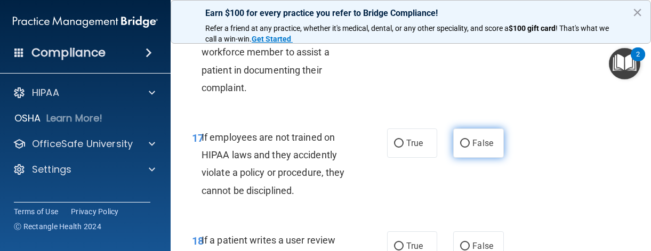
click at [460, 148] on input "False" at bounding box center [465, 144] width 10 height 8
radio input "true"
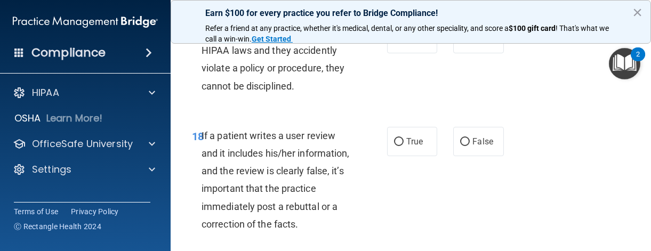
scroll to position [2238, 0]
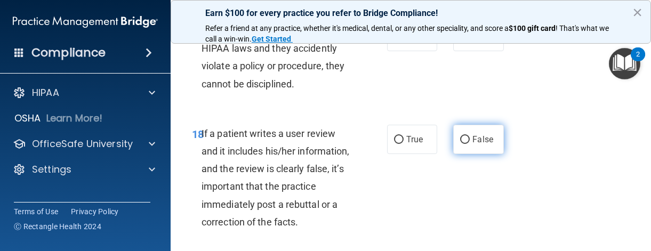
click at [460, 144] on input "False" at bounding box center [465, 140] width 10 height 8
radio input "true"
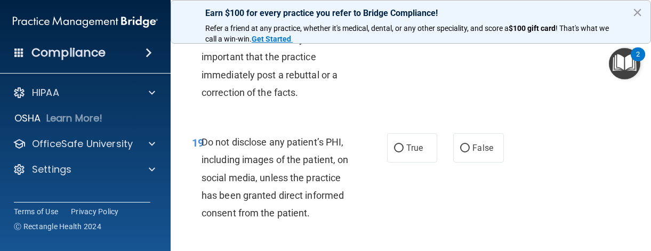
scroll to position [2398, 0]
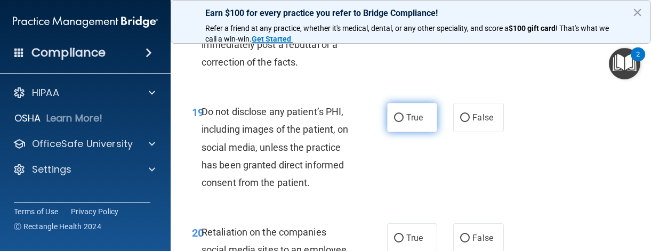
click at [394, 122] on input "True" at bounding box center [399, 118] width 10 height 8
radio input "true"
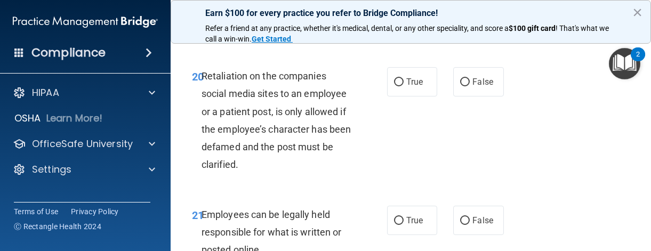
scroll to position [2558, 0]
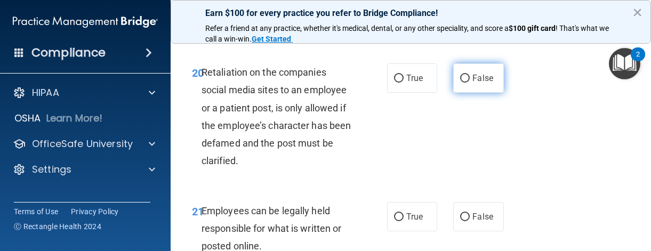
click at [460, 83] on input "False" at bounding box center [465, 79] width 10 height 8
radio input "true"
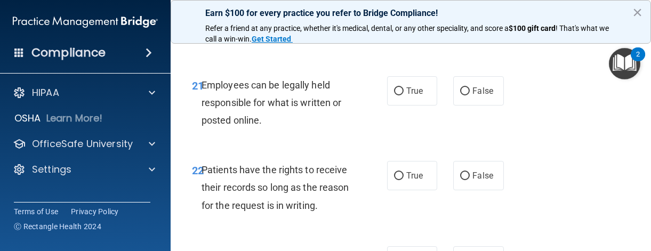
scroll to position [2718, 0]
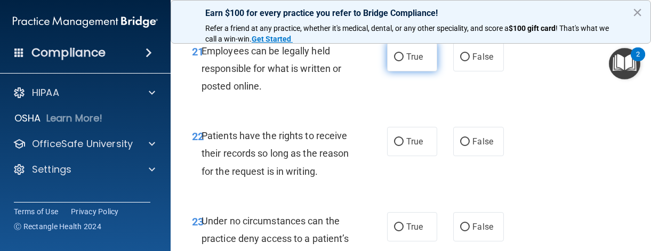
click at [394, 61] on input "True" at bounding box center [399, 57] width 10 height 8
radio input "true"
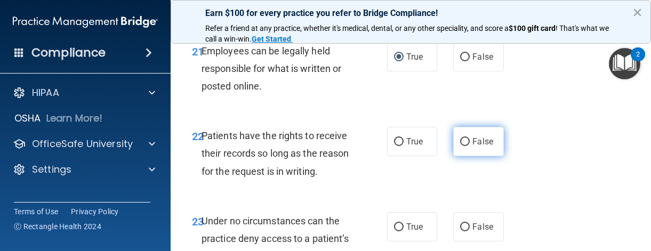
click at [460, 146] on input "False" at bounding box center [465, 142] width 10 height 8
radio input "true"
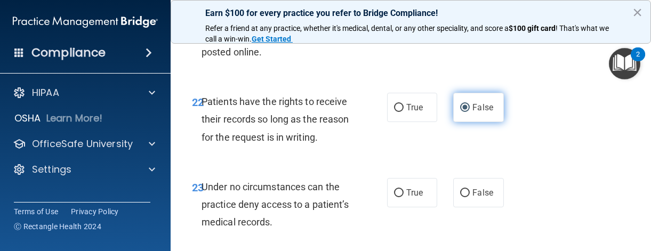
scroll to position [2771, 0]
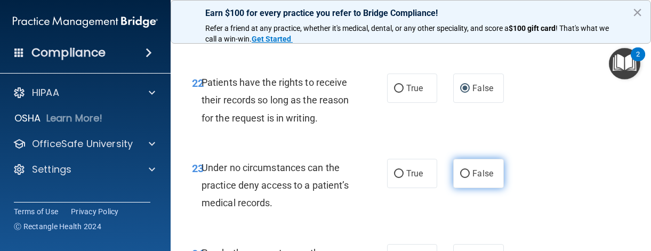
click at [460, 188] on label "False" at bounding box center [478, 173] width 51 height 29
click at [460, 178] on input "False" at bounding box center [465, 174] width 10 height 8
radio input "true"
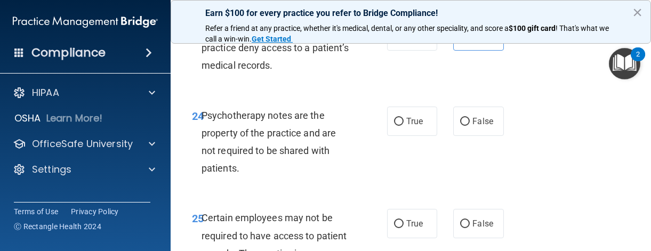
scroll to position [2931, 0]
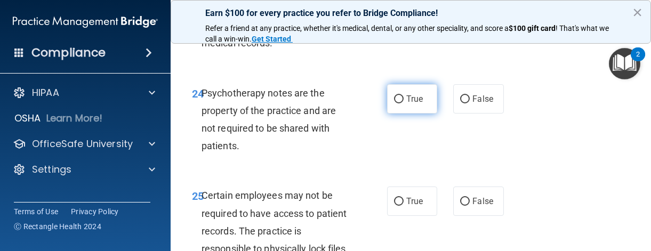
click at [394, 103] on input "True" at bounding box center [399, 99] width 10 height 8
radio input "true"
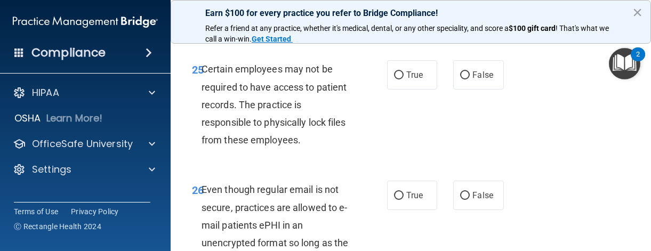
scroll to position [3091, 0]
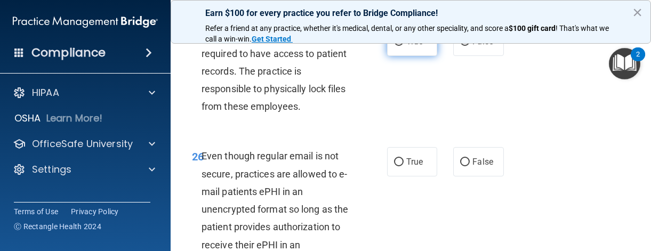
click at [394, 46] on input "True" at bounding box center [399, 42] width 10 height 8
radio input "true"
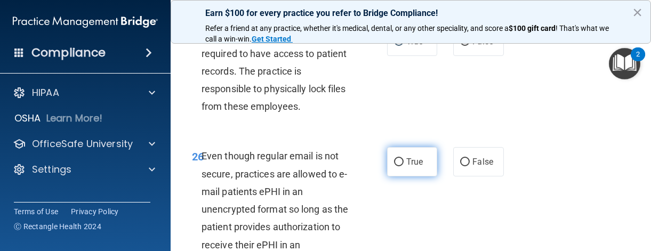
click at [389, 176] on label "True" at bounding box center [412, 161] width 51 height 29
click at [394, 166] on input "True" at bounding box center [399, 162] width 10 height 8
radio input "true"
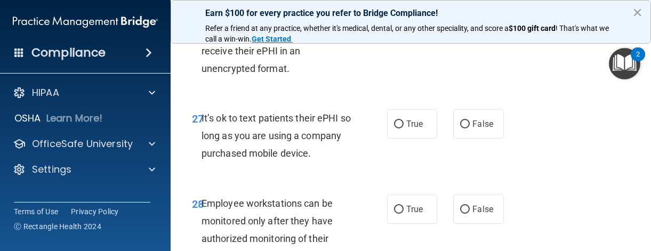
scroll to position [3304, 0]
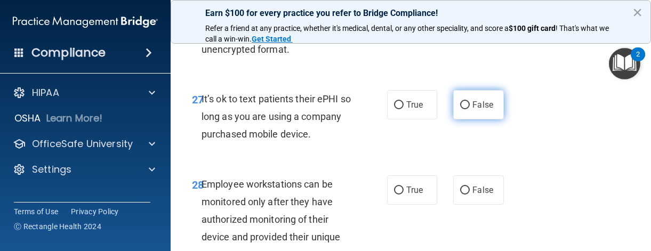
click at [462, 109] on input "False" at bounding box center [465, 105] width 10 height 8
radio input "true"
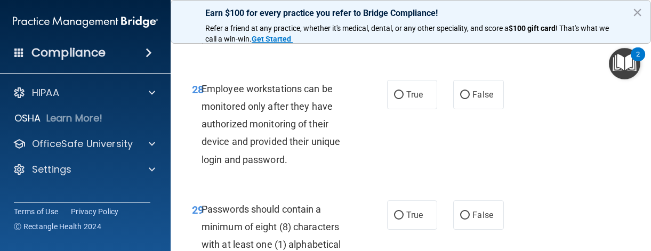
scroll to position [3411, 0]
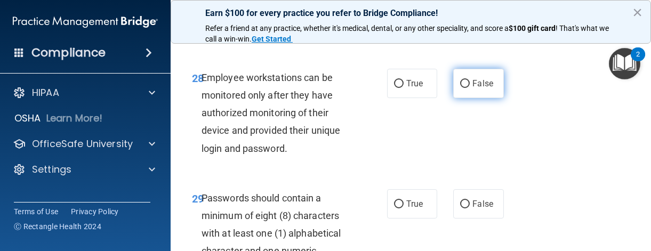
click at [462, 88] on input "False" at bounding box center [465, 84] width 10 height 8
radio input "true"
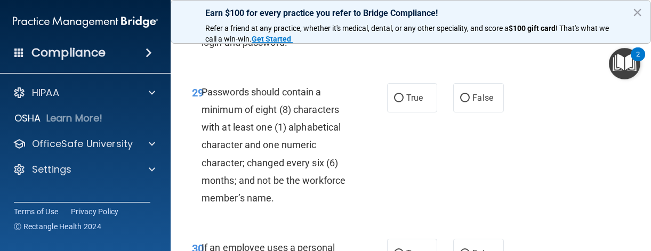
scroll to position [3517, 0]
click at [401, 112] on label "True" at bounding box center [412, 97] width 51 height 29
click at [401, 102] on input "True" at bounding box center [399, 98] width 10 height 8
radio input "true"
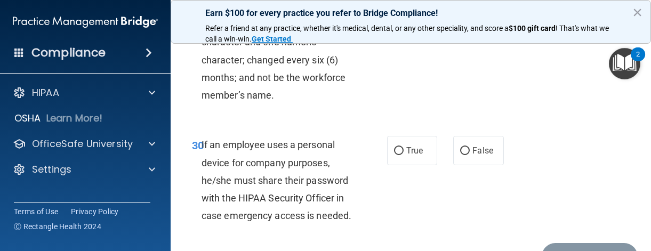
scroll to position [3624, 0]
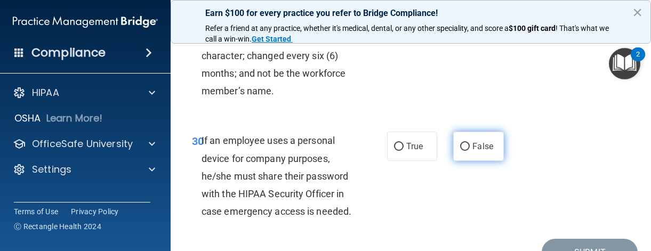
click at [462, 151] on input "False" at bounding box center [465, 147] width 10 height 8
radio input "true"
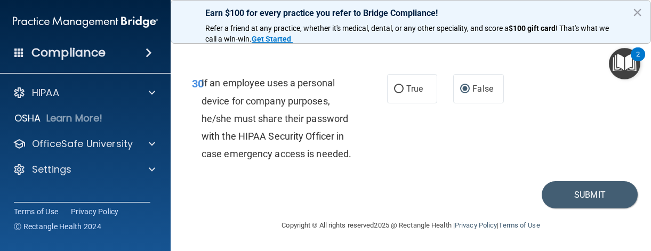
scroll to position [3784, 0]
click at [557, 195] on button "Submit" at bounding box center [589, 194] width 96 height 27
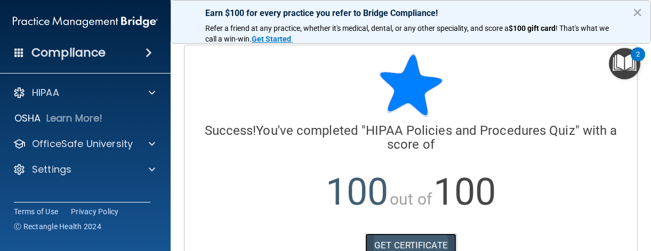
click at [428, 240] on link "GET CERTIFICATE" at bounding box center [410, 244] width 91 height 23
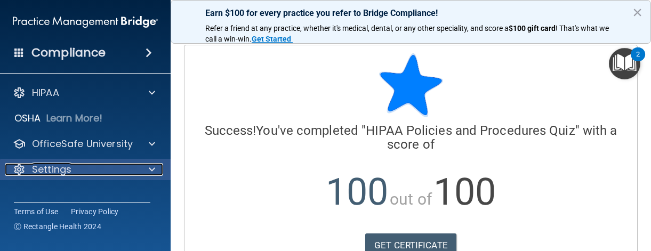
click at [109, 170] on div "Settings" at bounding box center [71, 169] width 132 height 13
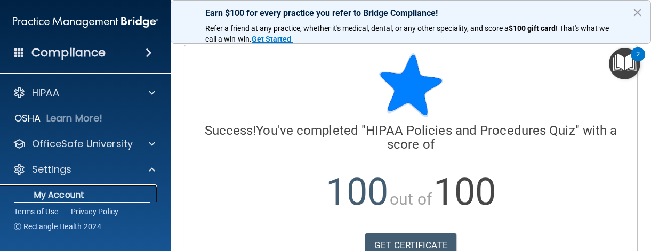
click at [72, 194] on p "My Account" at bounding box center [79, 195] width 145 height 11
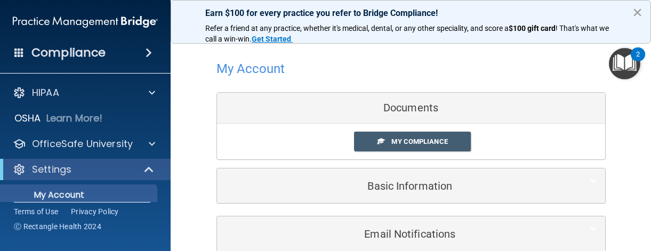
click at [557, 13] on button "×" at bounding box center [637, 12] width 10 height 17
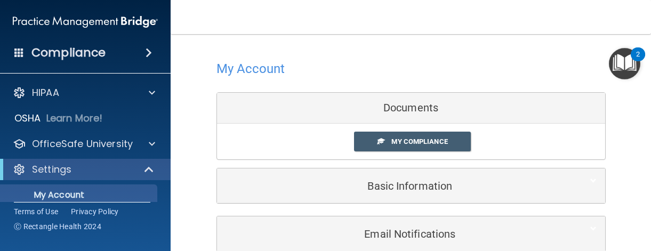
click at [303, 21] on nav "Toggle navigation [PERSON_NAME] [PERSON_NAME][EMAIL_ADDRESS][DOMAIN_NAME] Manag…" at bounding box center [411, 17] width 480 height 34
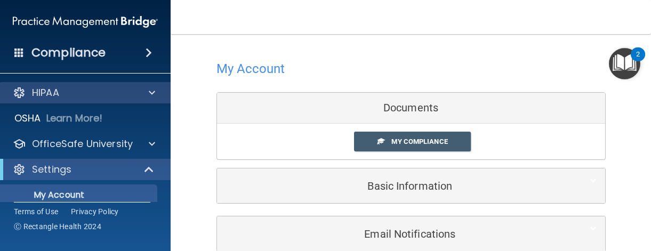
scroll to position [38, 0]
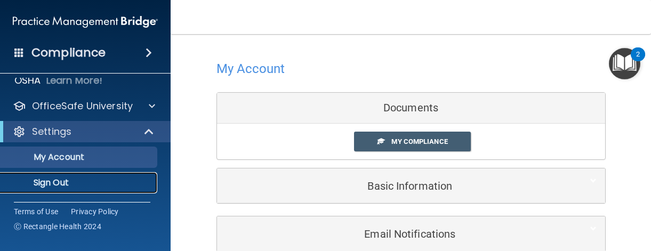
click at [67, 179] on p "Sign Out" at bounding box center [79, 182] width 145 height 11
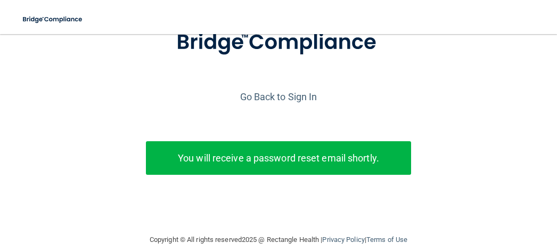
scroll to position [106, 0]
